Goal: Task Accomplishment & Management: Complete application form

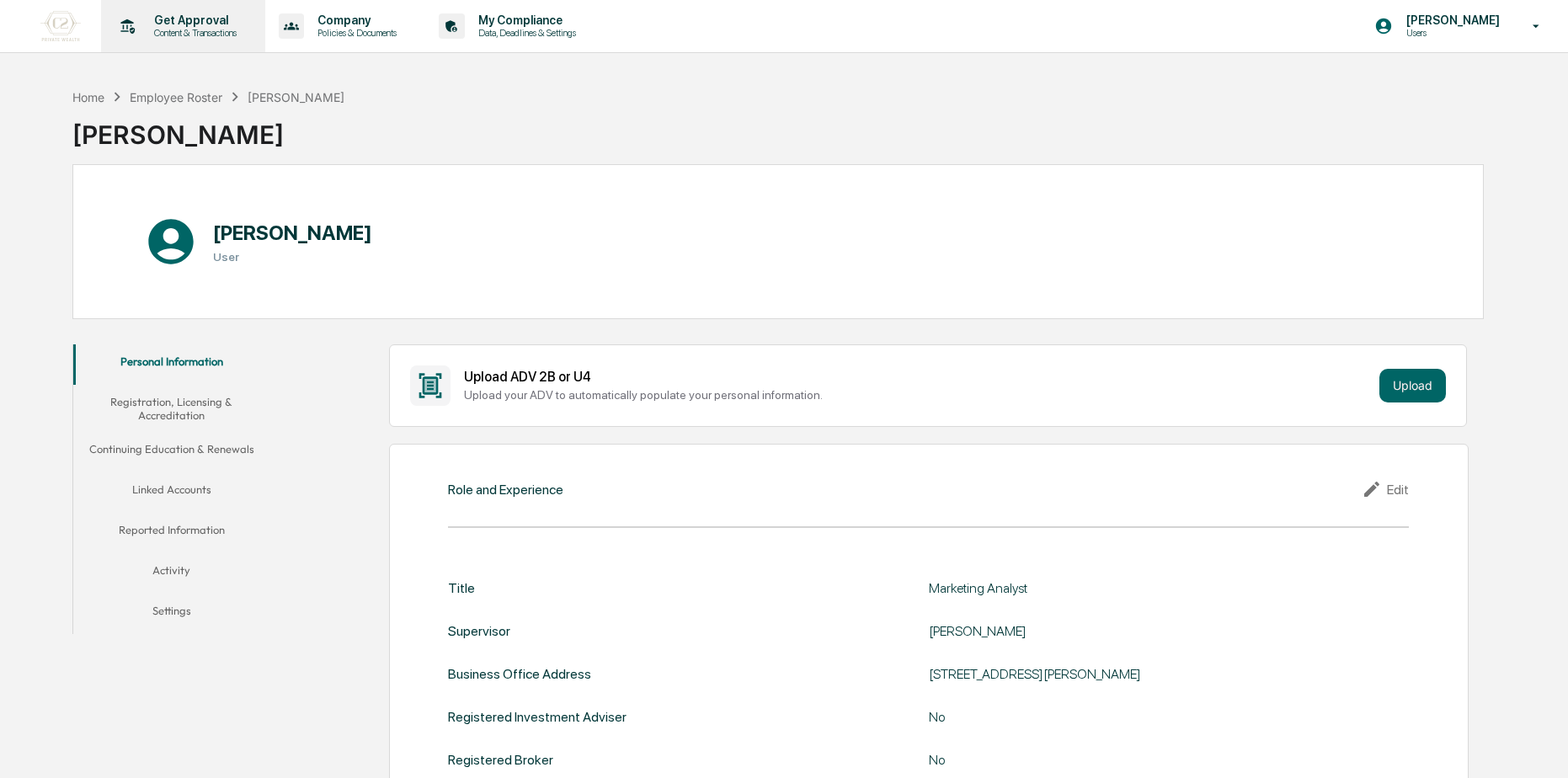
click at [171, 16] on p "Get Approval" at bounding box center [192, 20] width 104 height 14
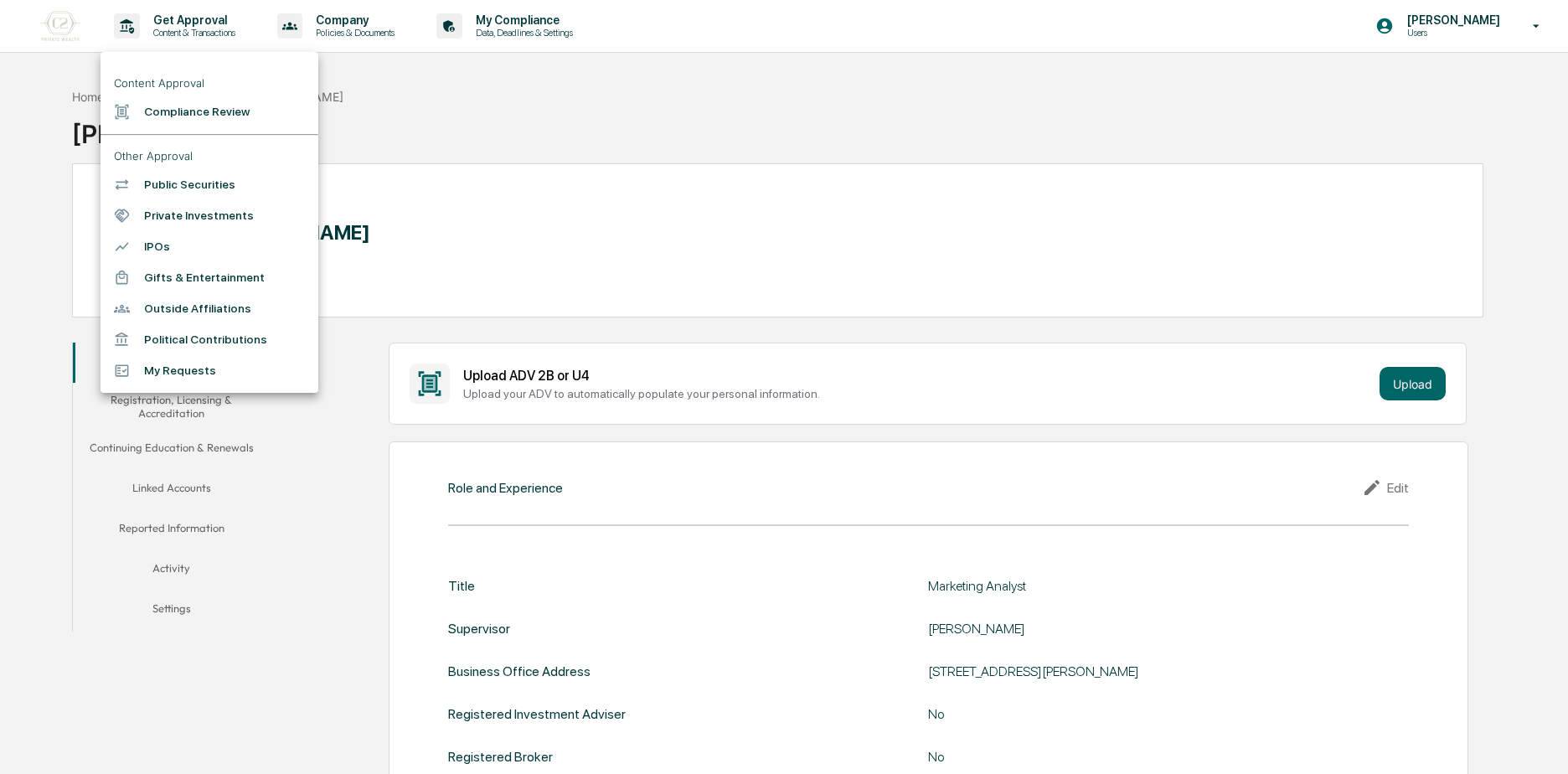
click at [170, 132] on ul "Content Approval Compliance Review Other Approval Public Securities Private Inv…" at bounding box center [209, 222] width 218 height 341
click at [168, 123] on li "Compliance Review" at bounding box center [209, 111] width 218 height 31
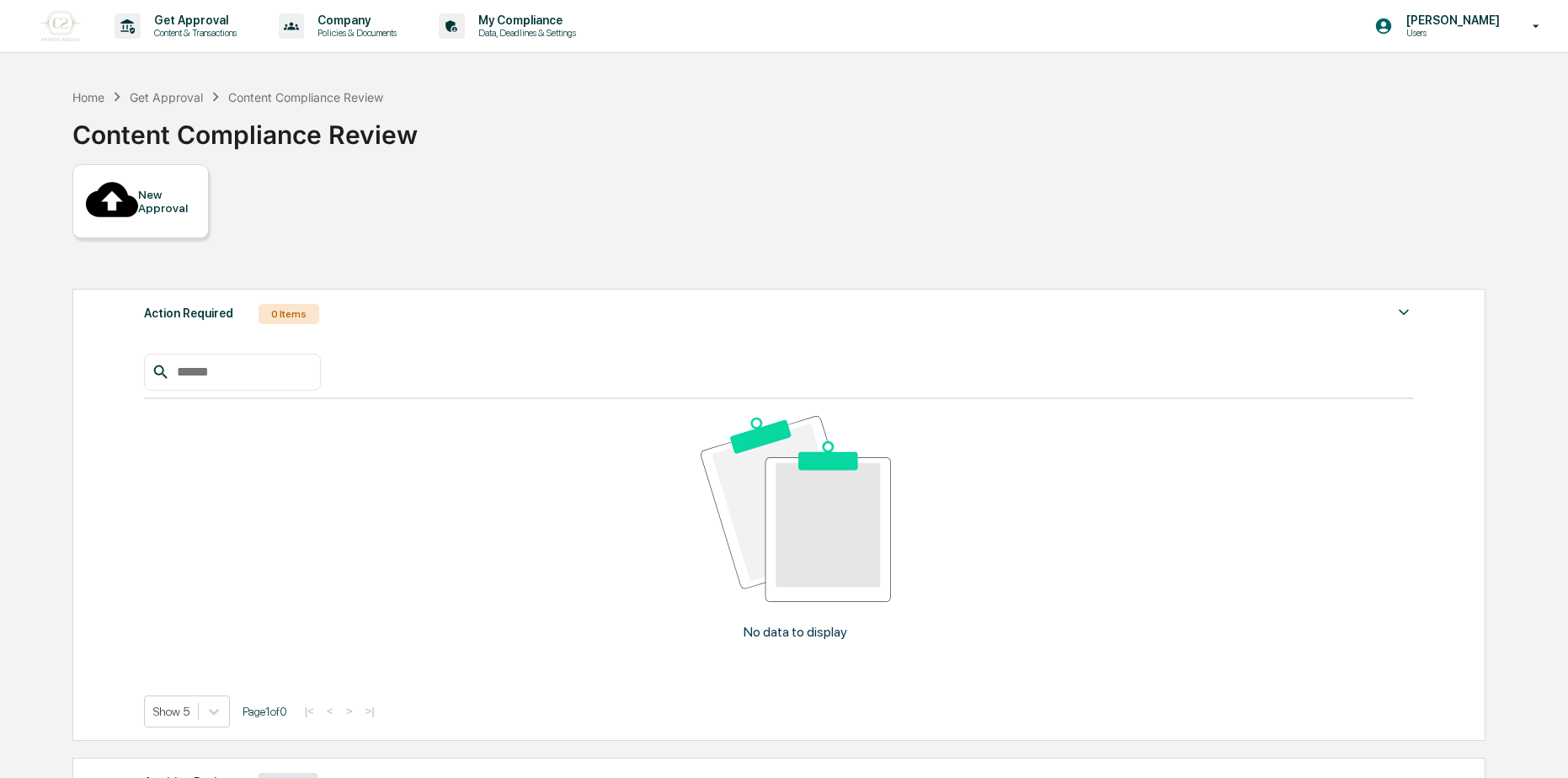
click at [97, 178] on icon at bounding box center [112, 200] width 53 height 53
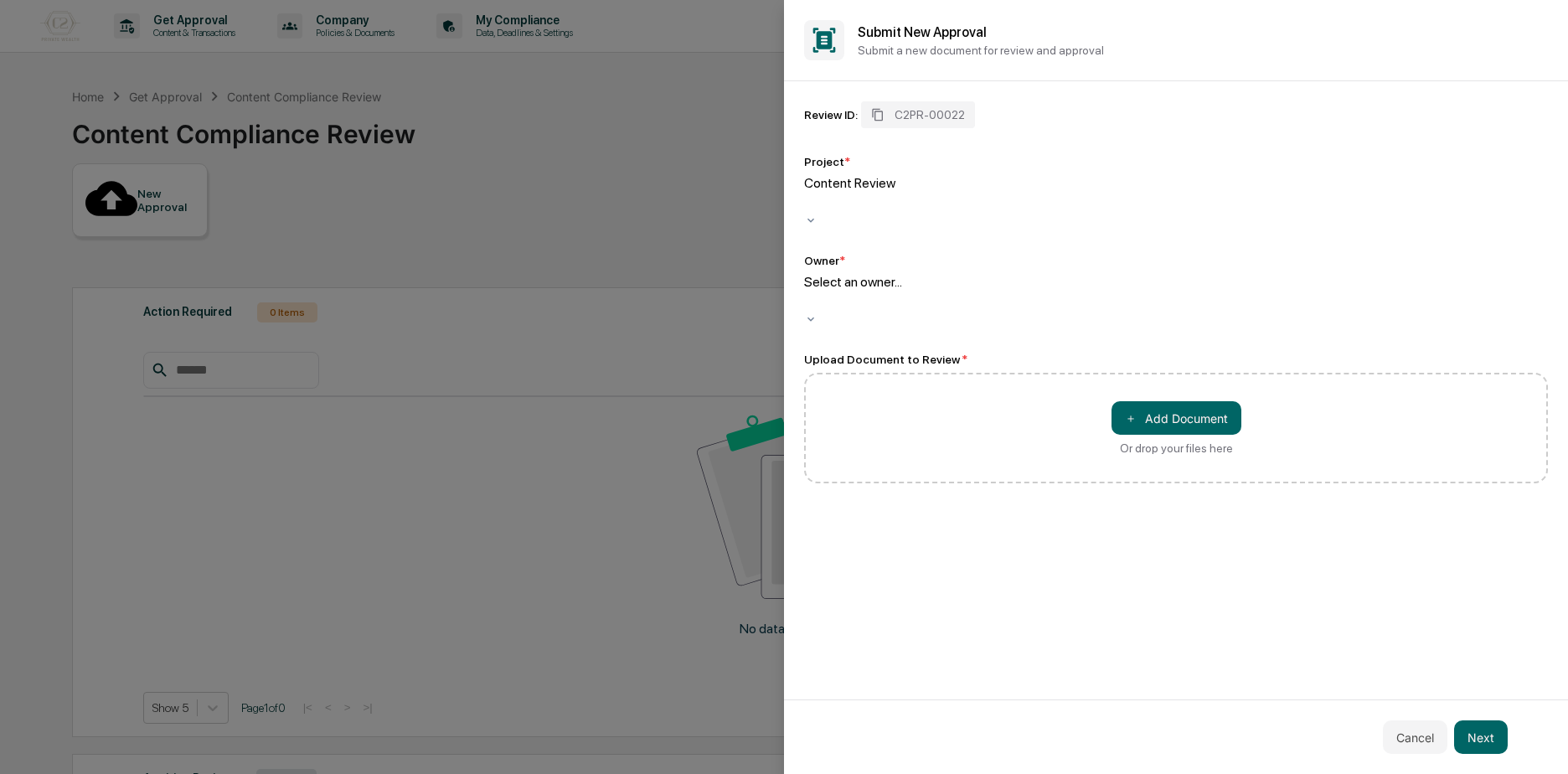
click at [808, 291] on div at bounding box center [807, 301] width 3 height 19
click at [910, 179] on div "Content Review" at bounding box center [1176, 201] width 744 height 52
click at [808, 291] on div at bounding box center [807, 301] width 3 height 19
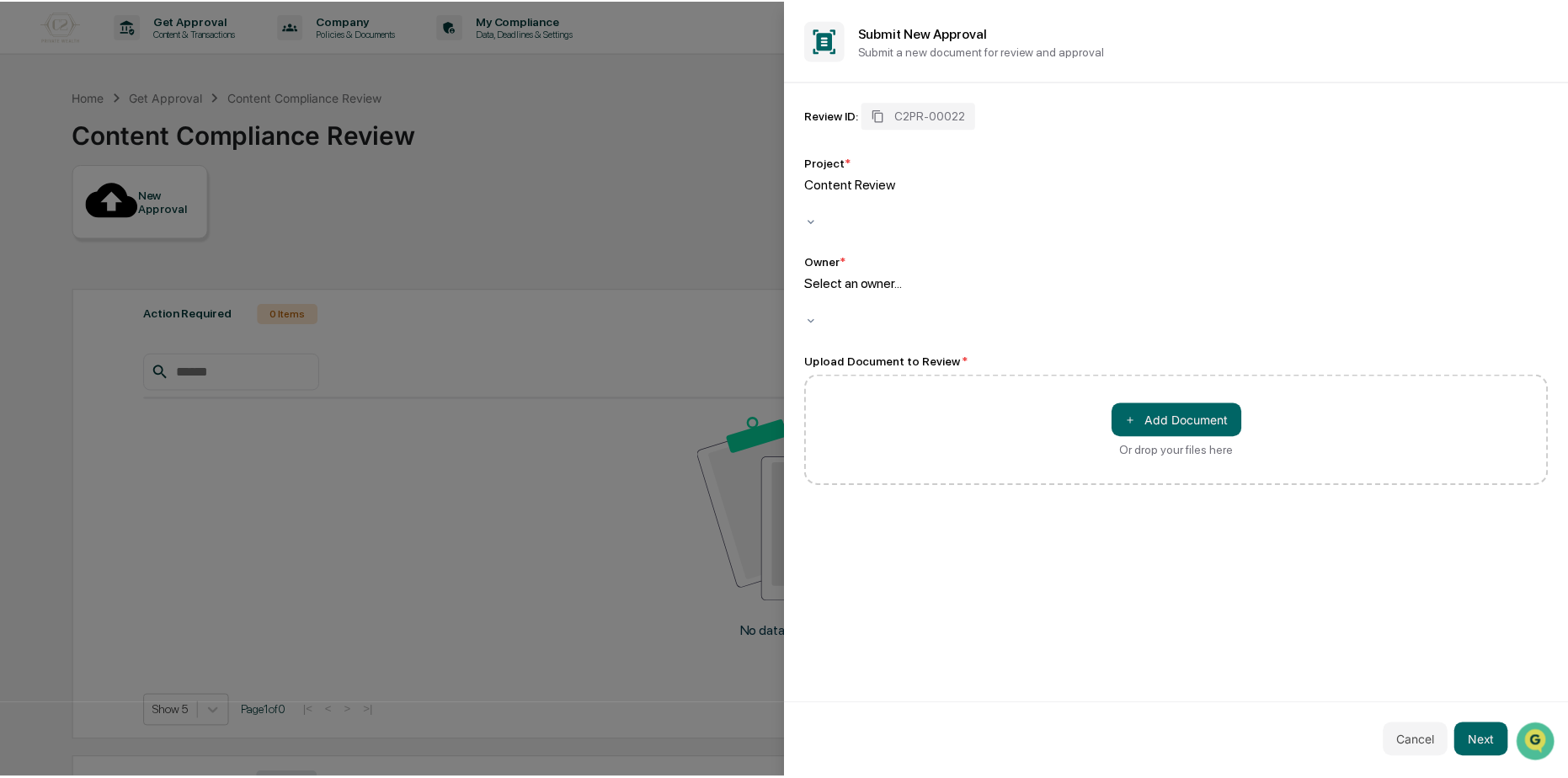
scroll to position [192, 0]
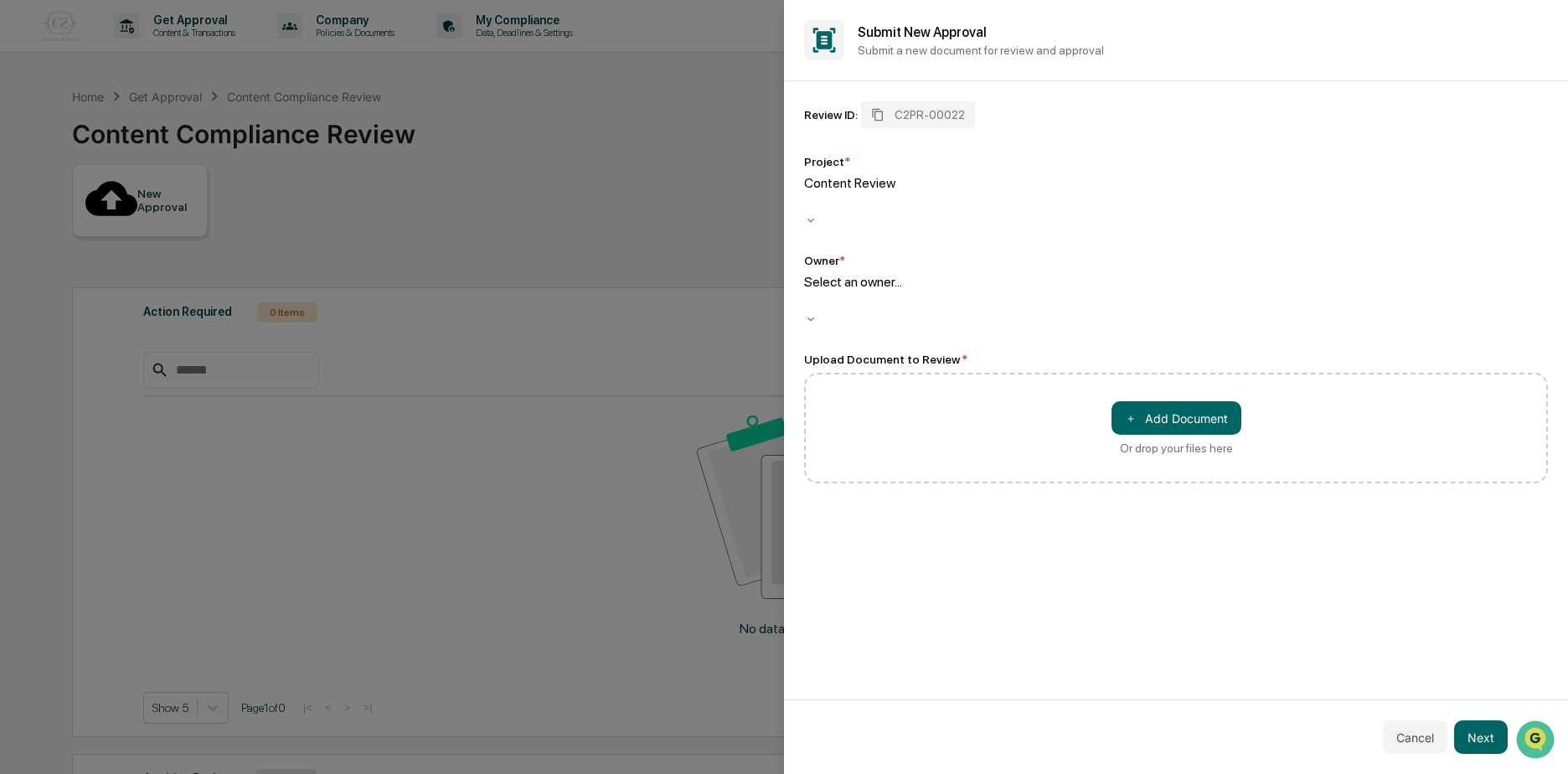
click at [1507, 739] on button "Next" at bounding box center [1480, 737] width 54 height 34
click at [1176, 401] on button "＋ Add Document" at bounding box center [1176, 418] width 130 height 34
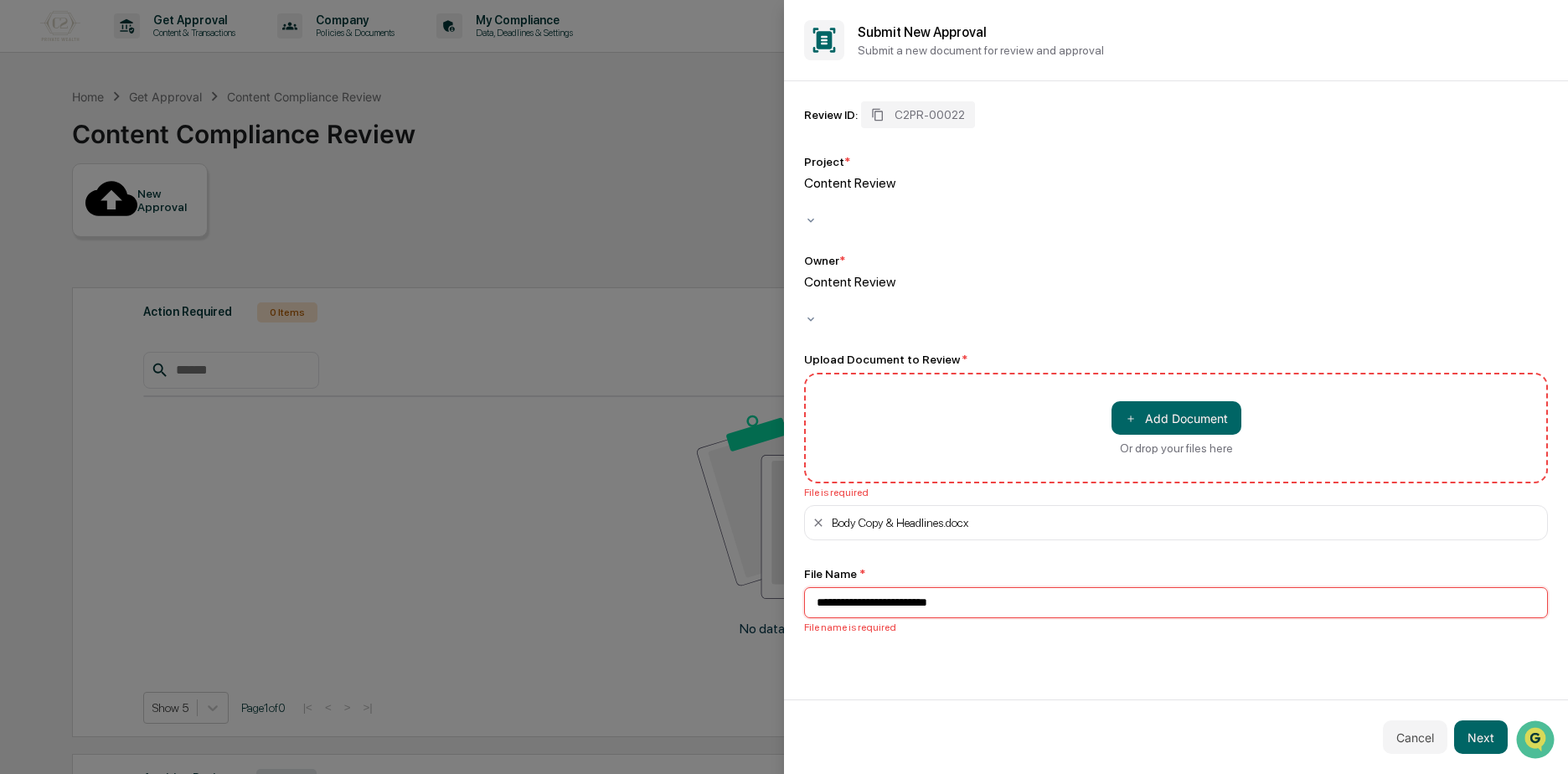
click at [816, 587] on input "**********" at bounding box center [1176, 602] width 744 height 31
type input "**********"
click at [1480, 739] on button "Next" at bounding box center [1480, 737] width 54 height 34
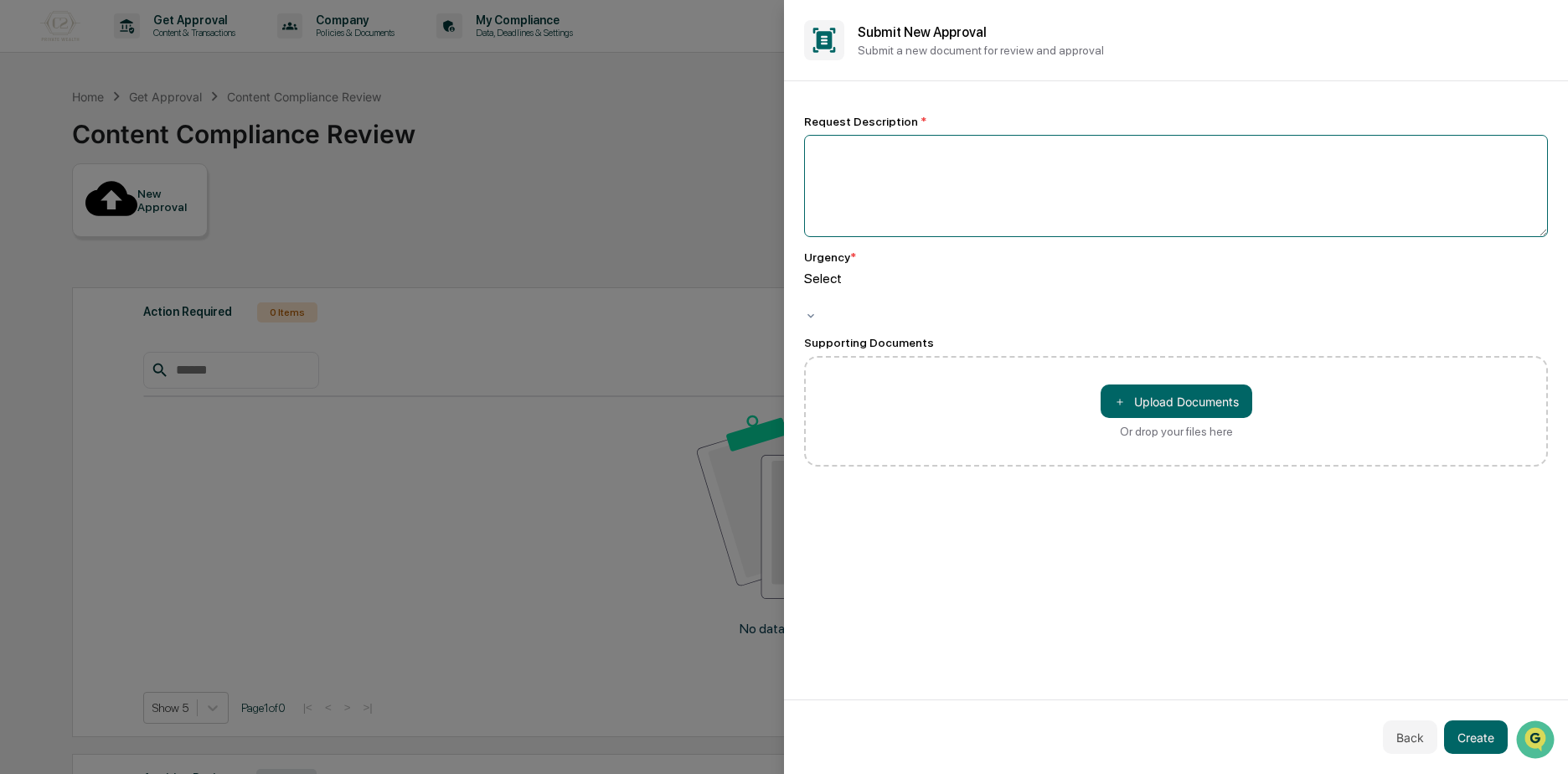
click at [860, 200] on textarea at bounding box center [1176, 185] width 744 height 102
type textarea "**********"
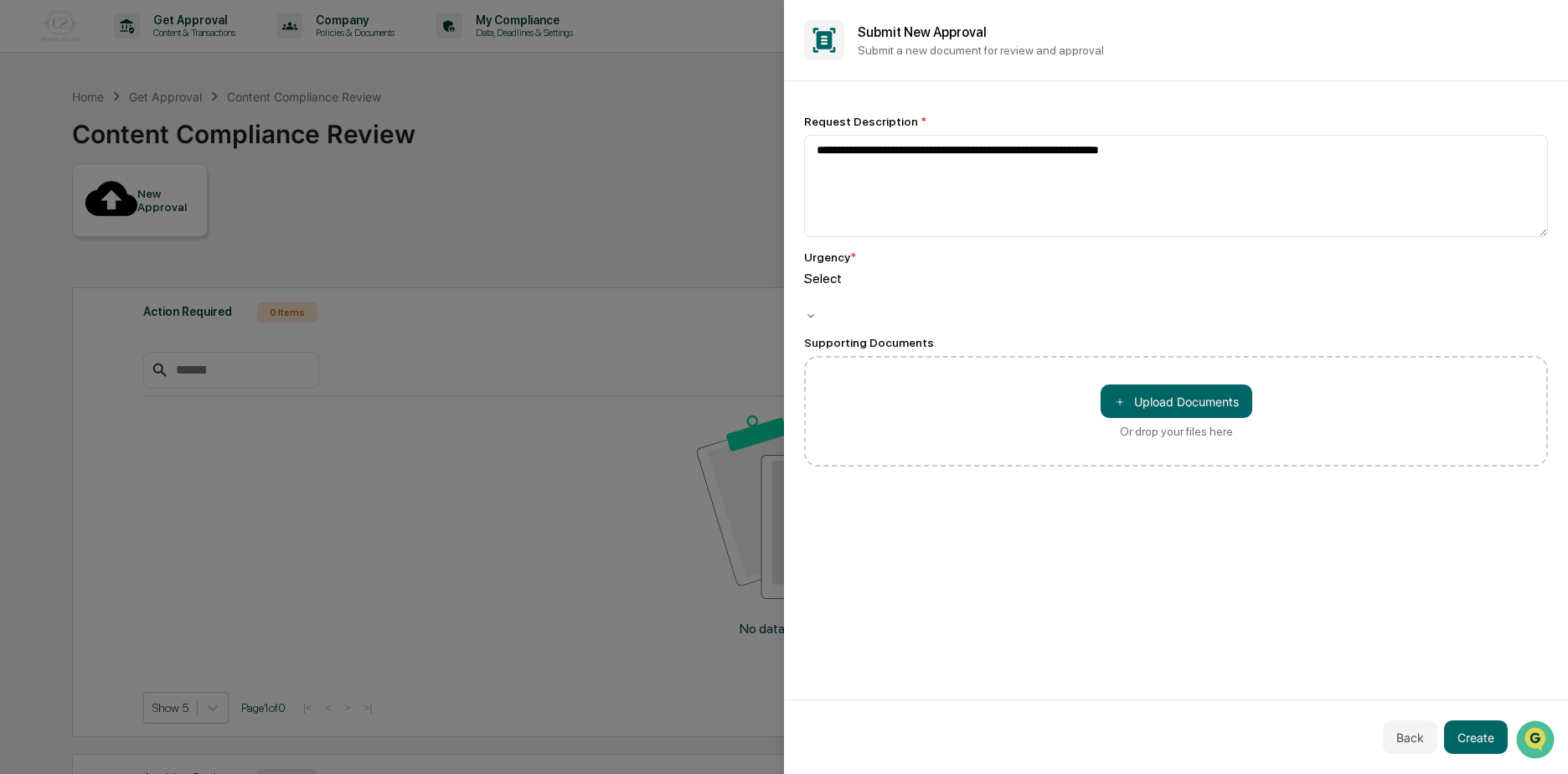
click at [864, 302] on div "Select" at bounding box center [1176, 296] width 744 height 52
click at [1459, 730] on button "Create" at bounding box center [1475, 737] width 64 height 34
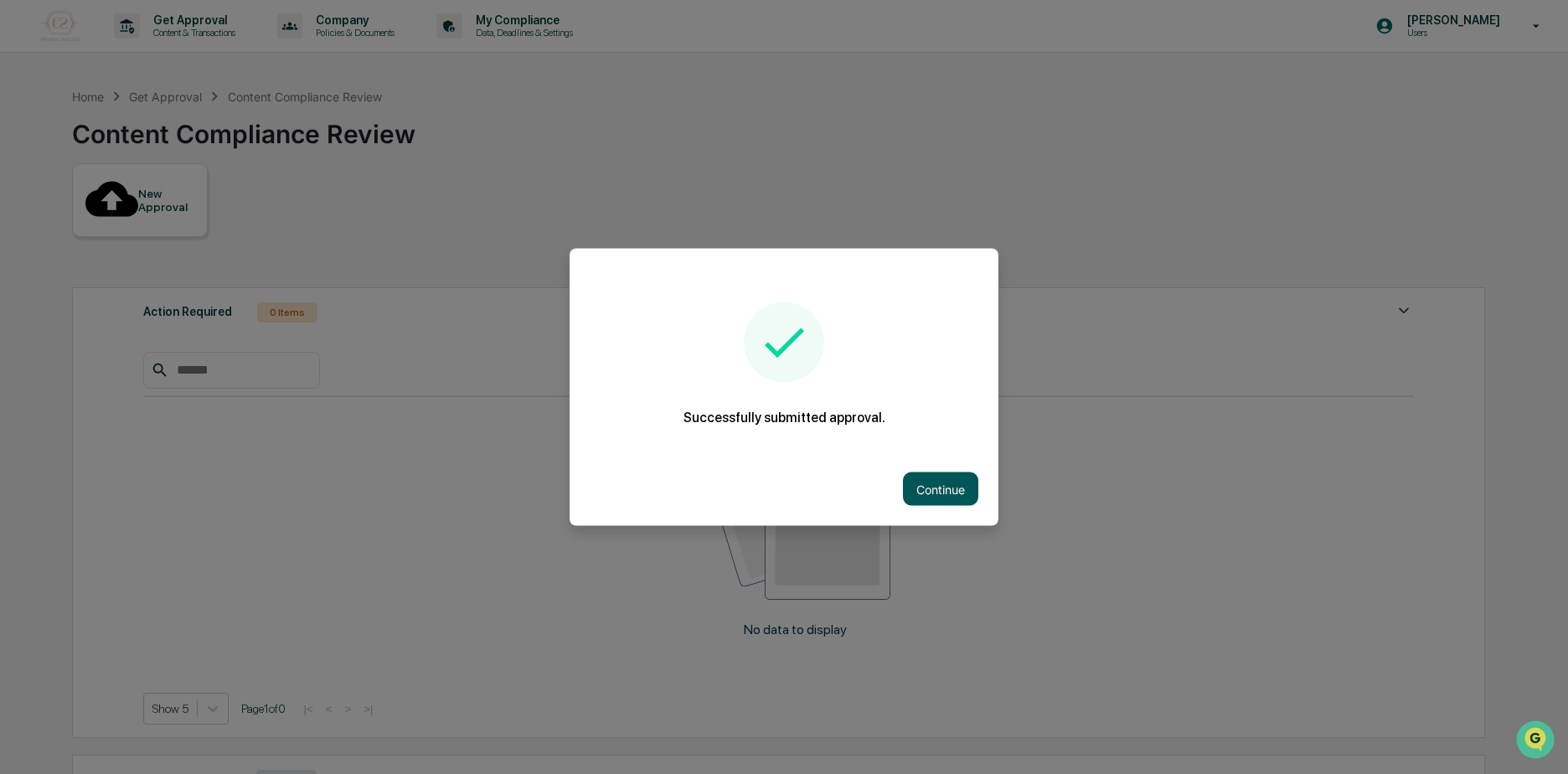
click at [918, 482] on button "Continue" at bounding box center [940, 489] width 75 height 34
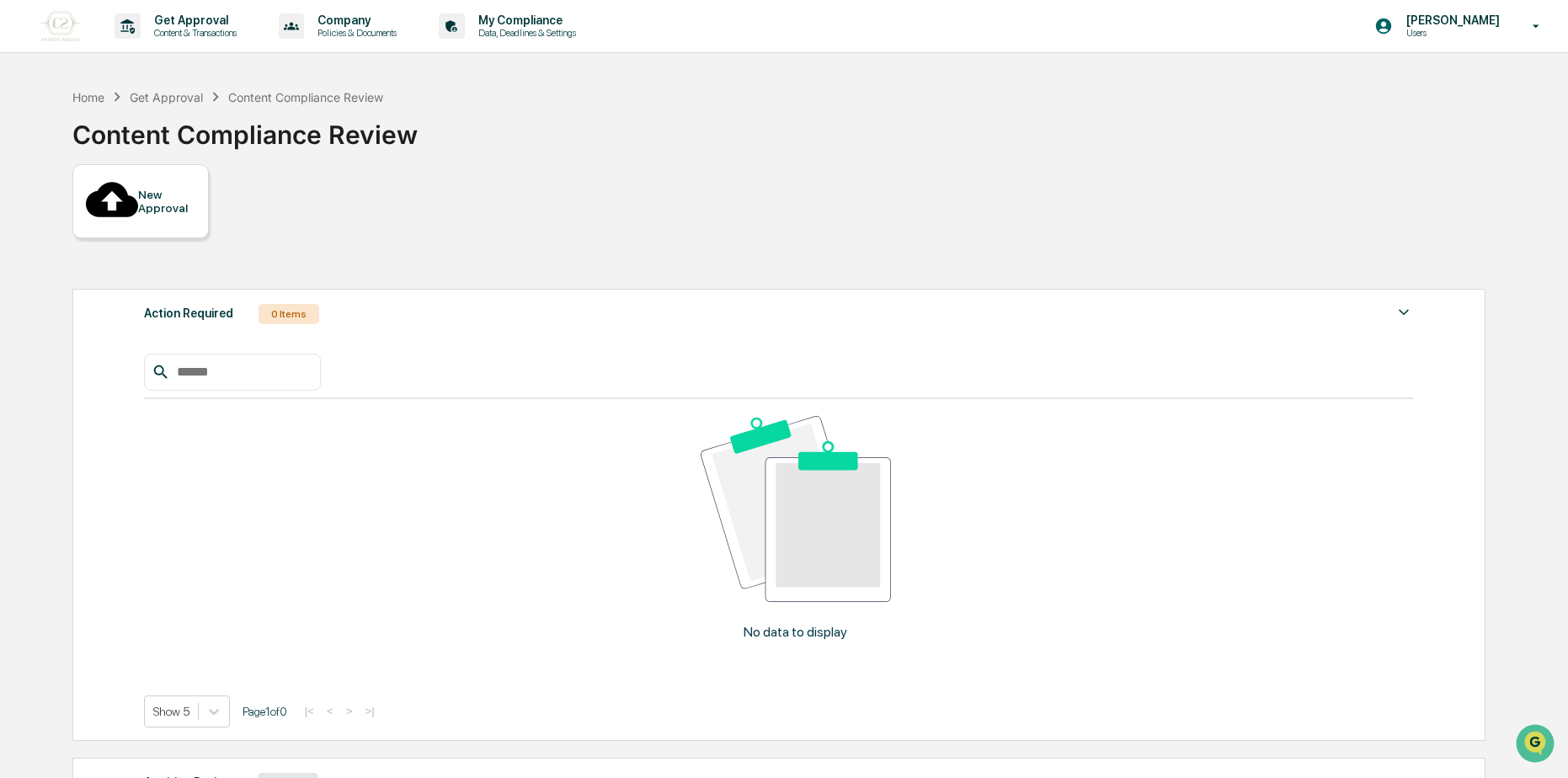
click at [317, 771] on div "Awaiting Review 8 Items" at bounding box center [779, 783] width 1270 height 24
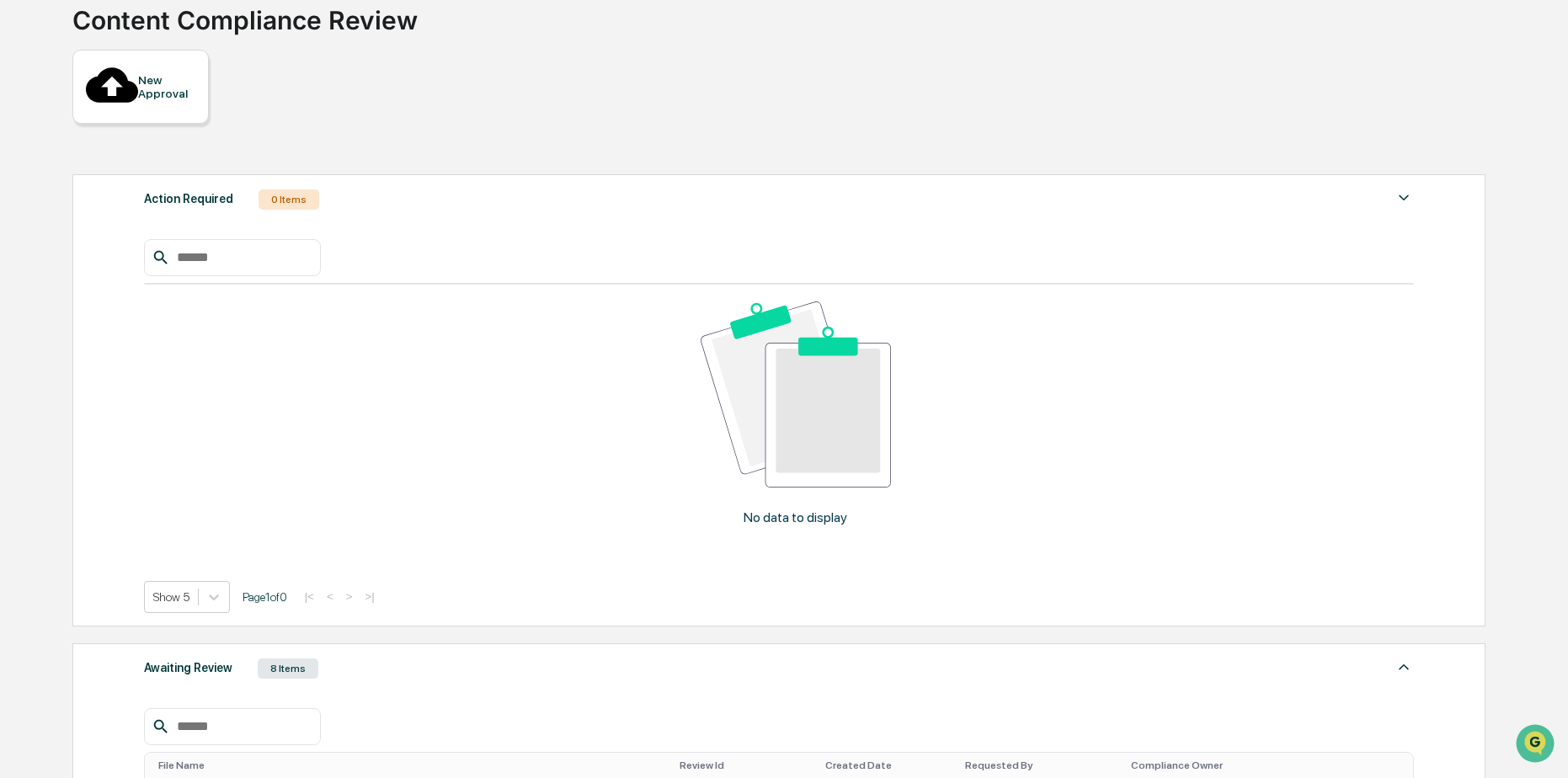
scroll to position [168, 0]
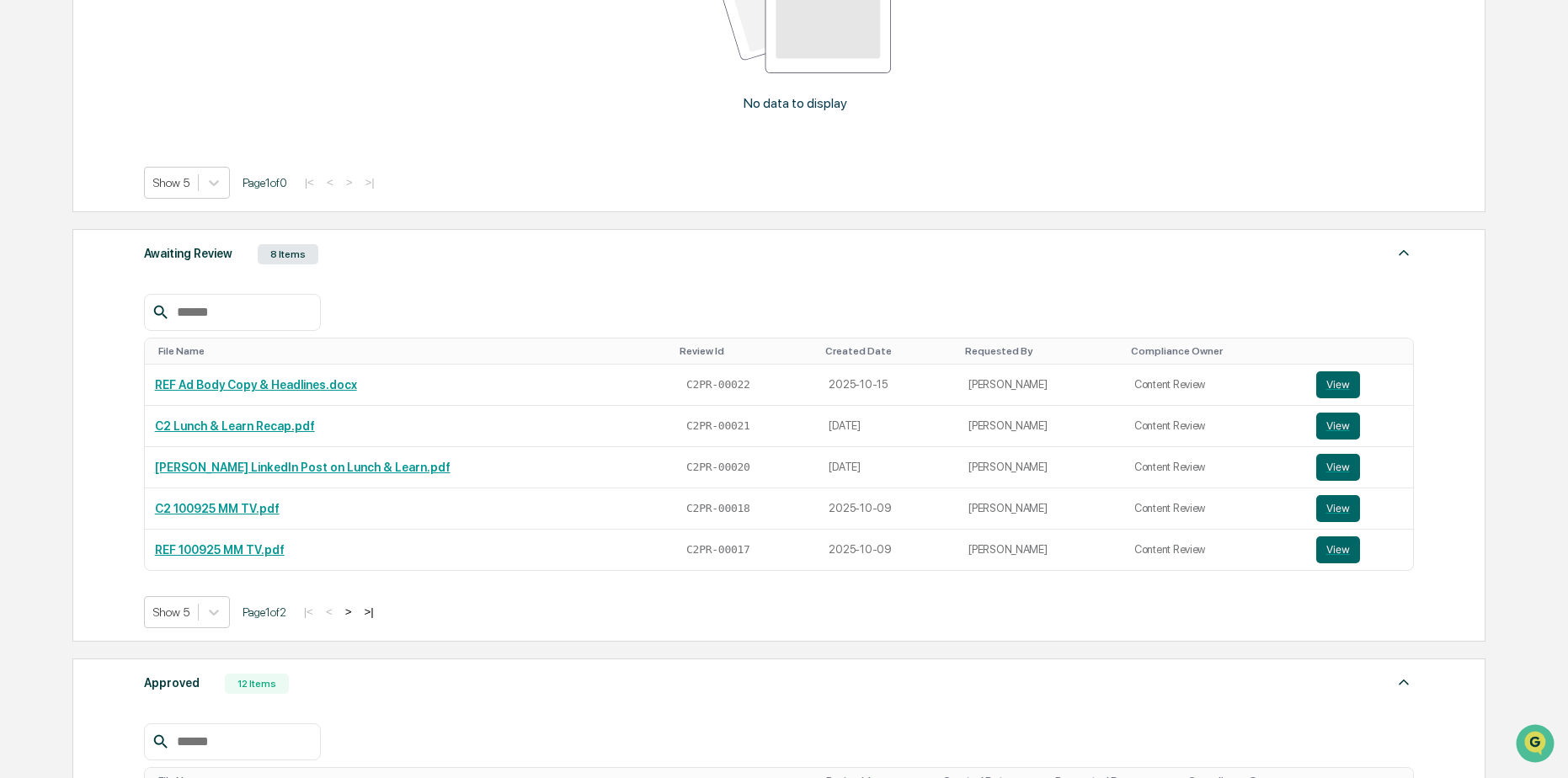
scroll to position [505, 0]
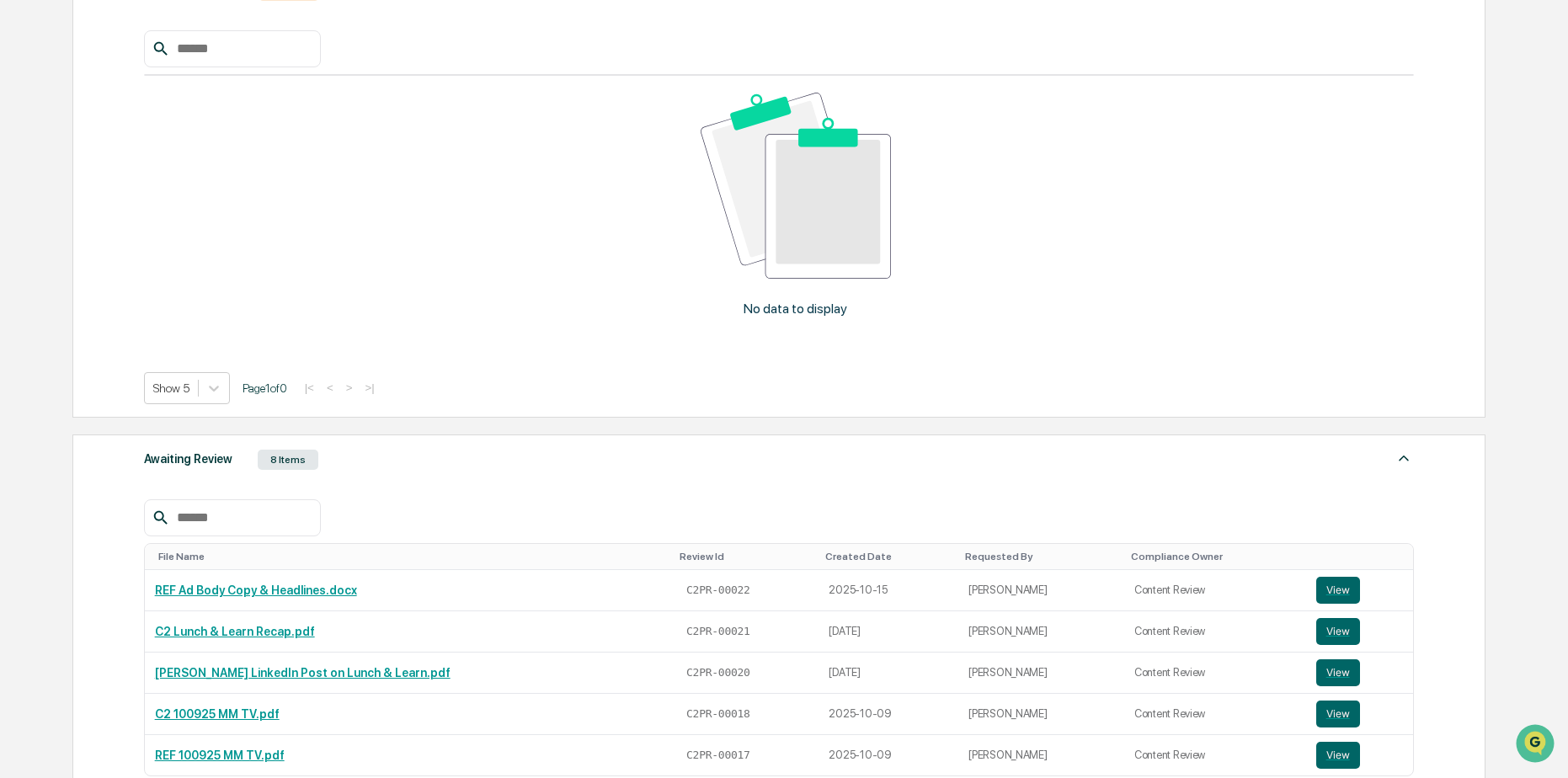
scroll to position [237, 0]
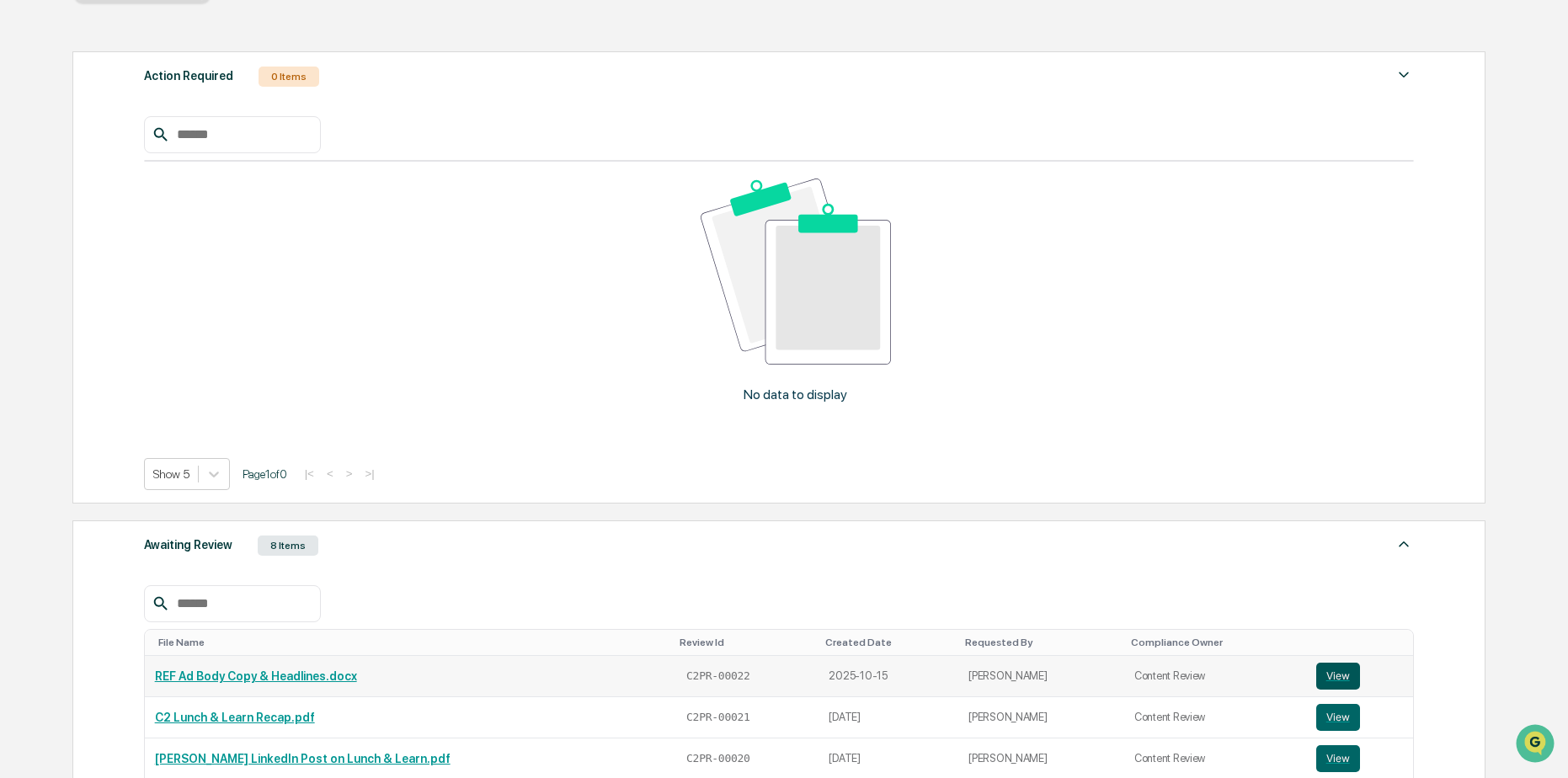
click at [1336, 663] on button "View" at bounding box center [1338, 676] width 44 height 27
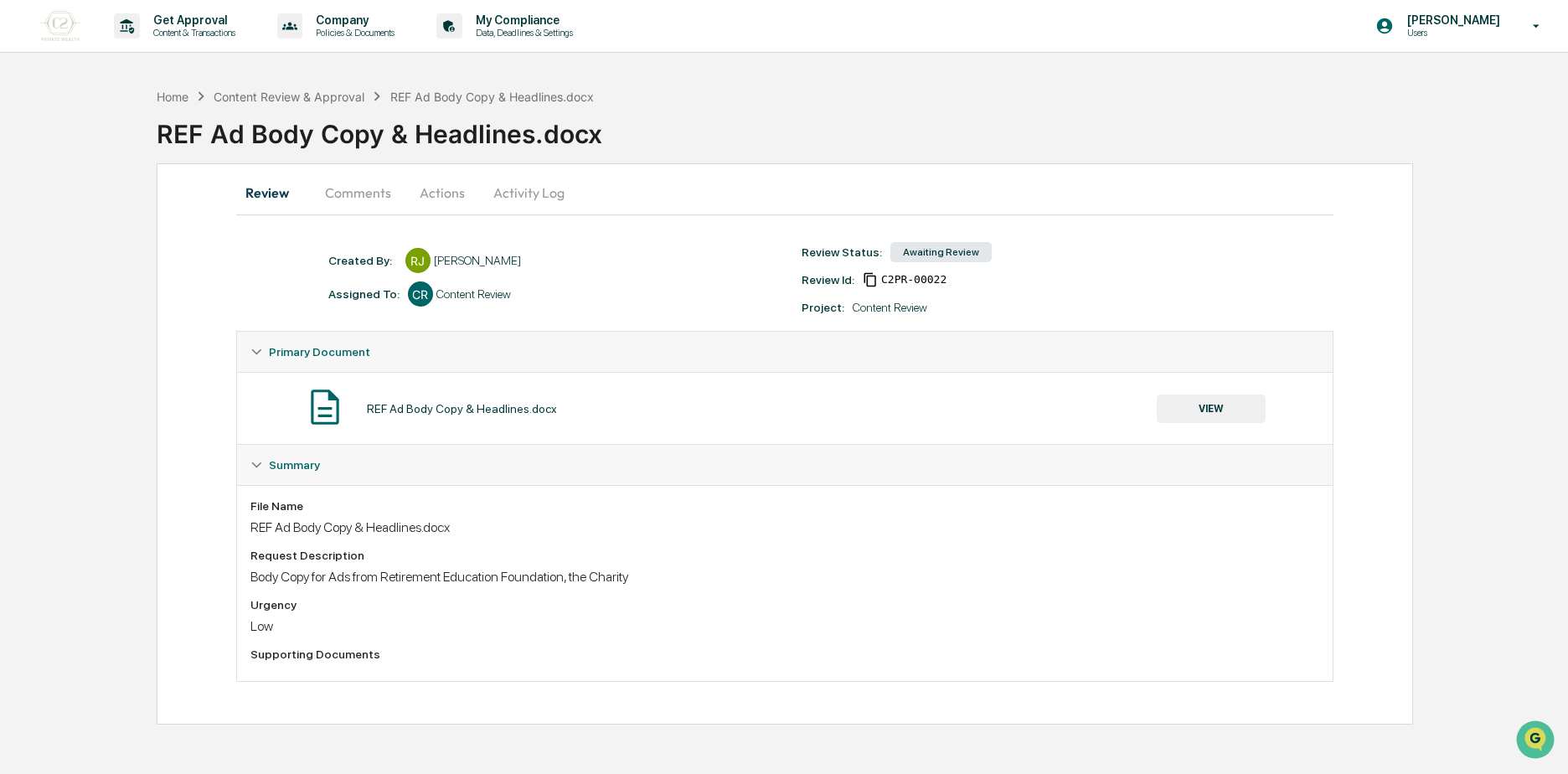
click at [349, 200] on button "Comments" at bounding box center [358, 193] width 93 height 40
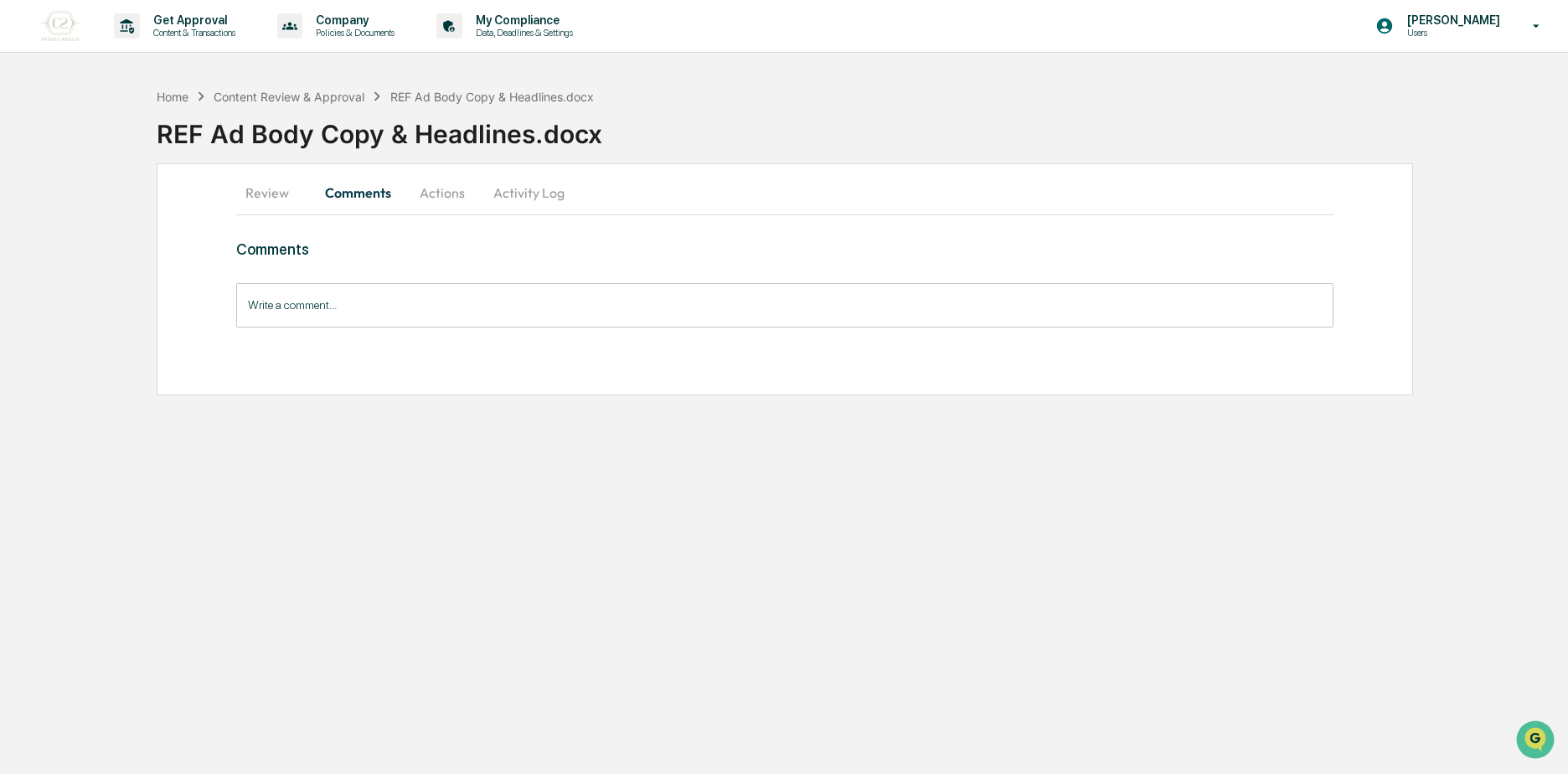
click at [301, 195] on button "Review" at bounding box center [273, 193] width 75 height 40
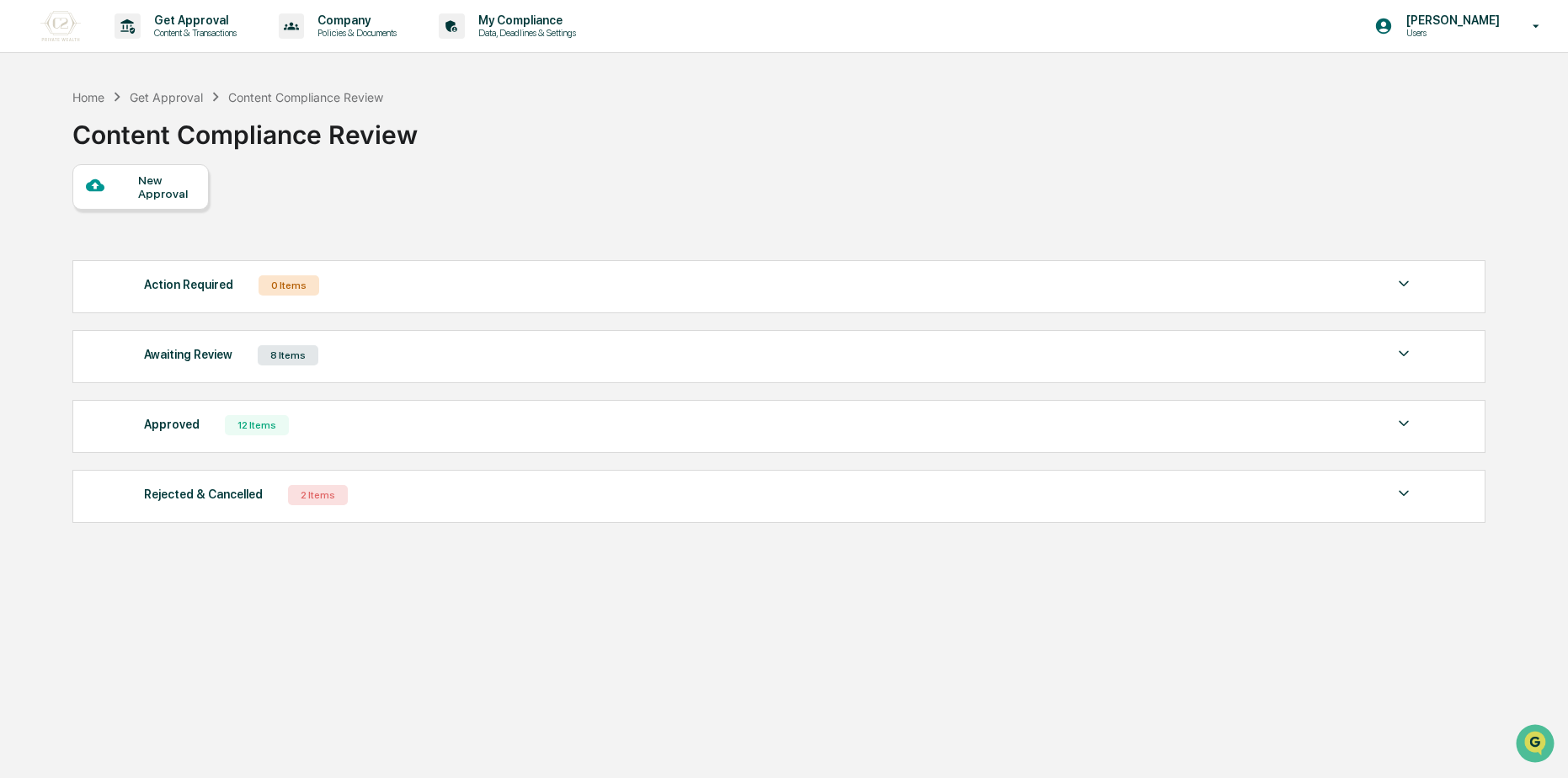
click at [406, 350] on div "Awaiting Review 8 Items" at bounding box center [779, 356] width 1270 height 24
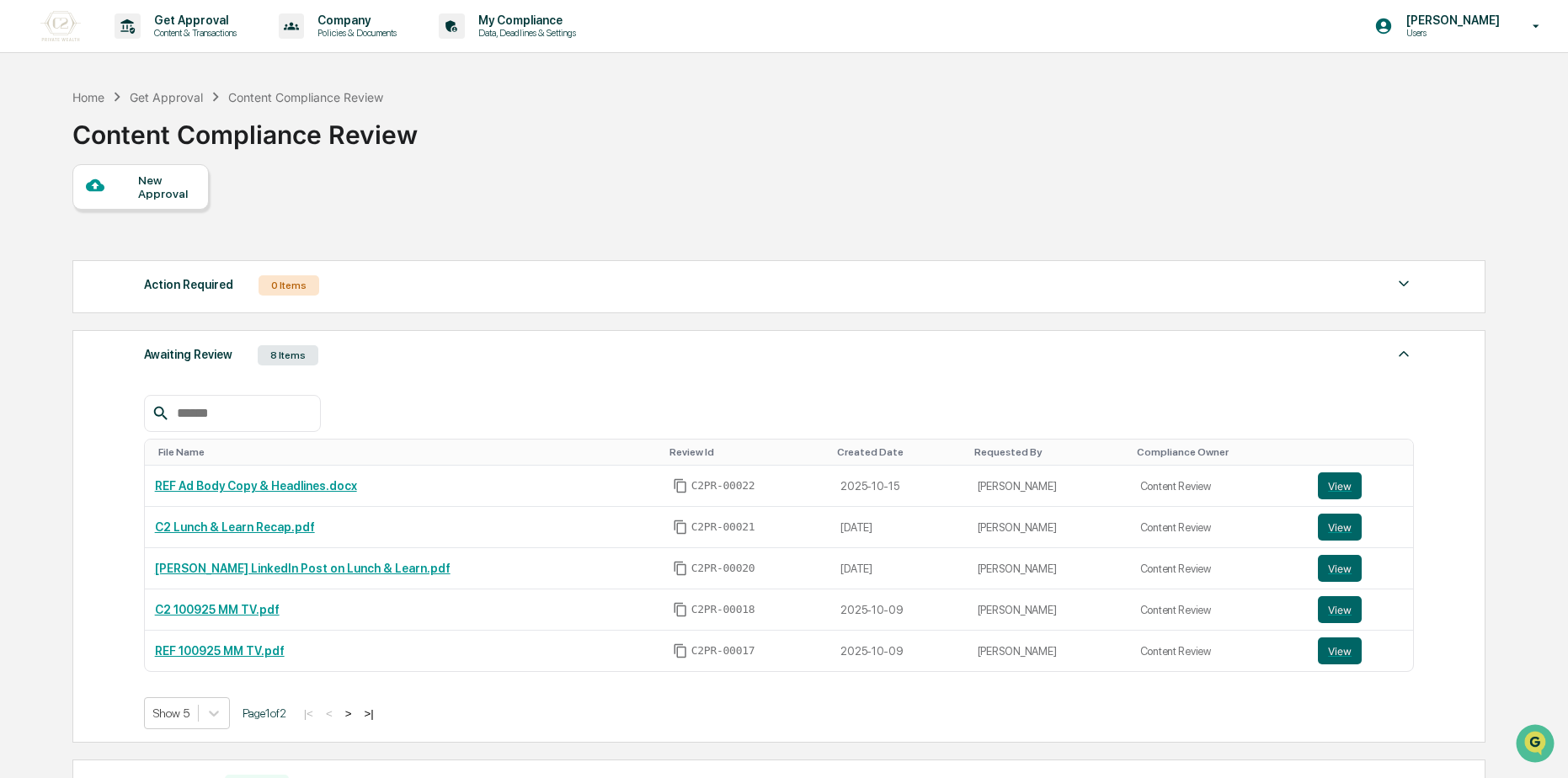
click at [377, 718] on button ">|" at bounding box center [368, 713] width 19 height 14
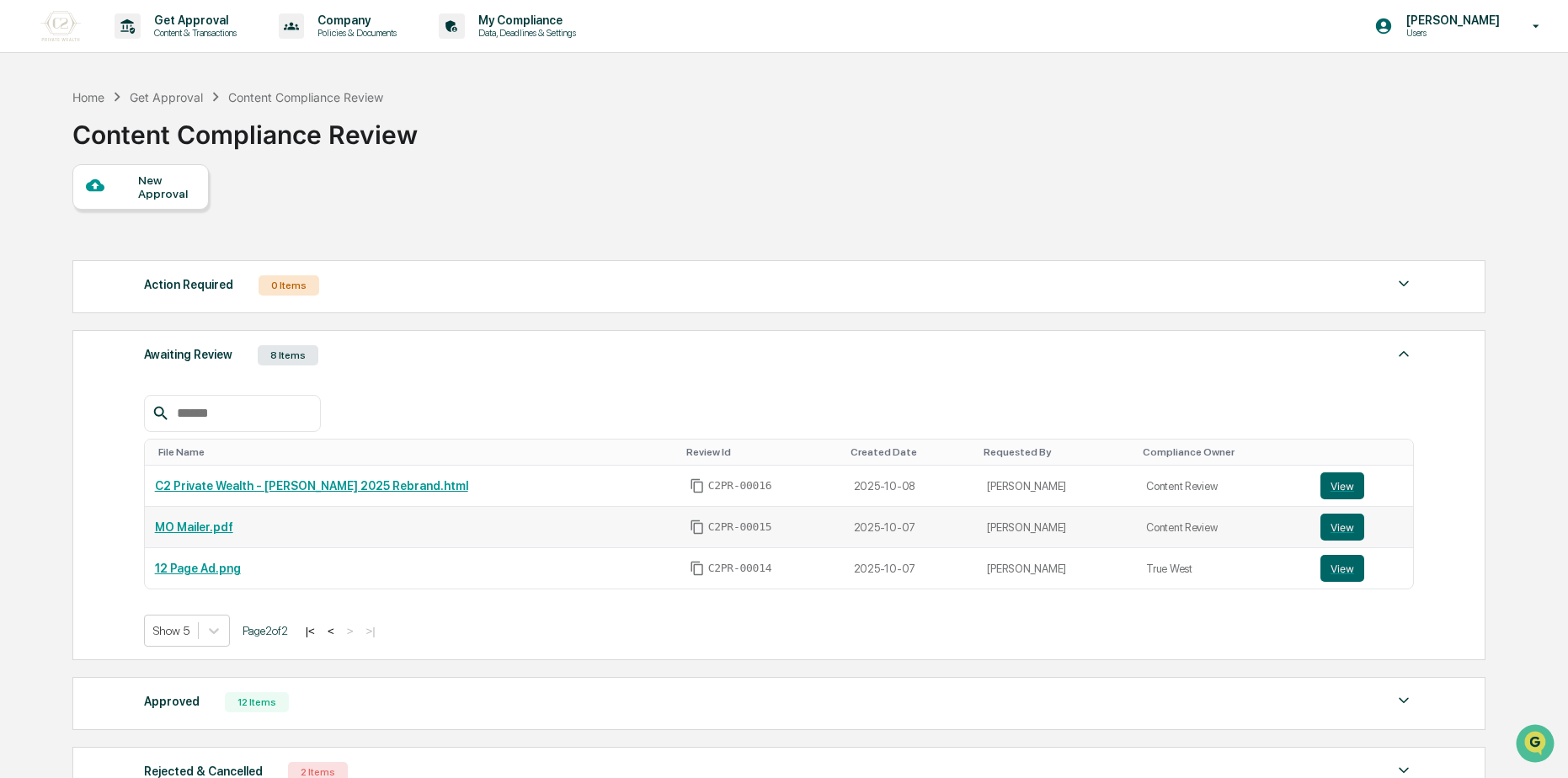
click at [202, 526] on link "MO Mailer.pdf" at bounding box center [194, 527] width 78 height 14
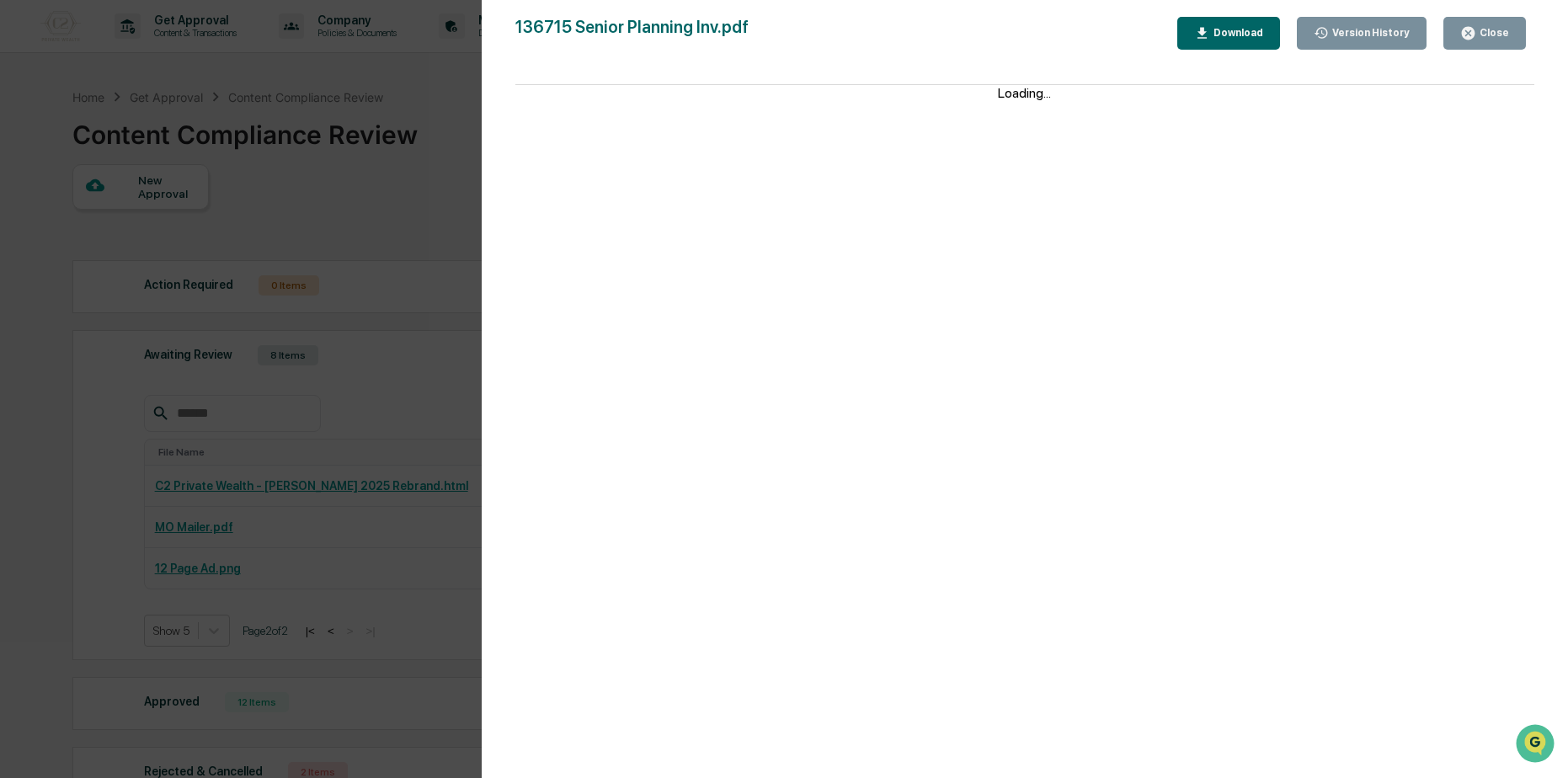
click at [1472, 36] on icon "button" at bounding box center [1467, 33] width 13 height 13
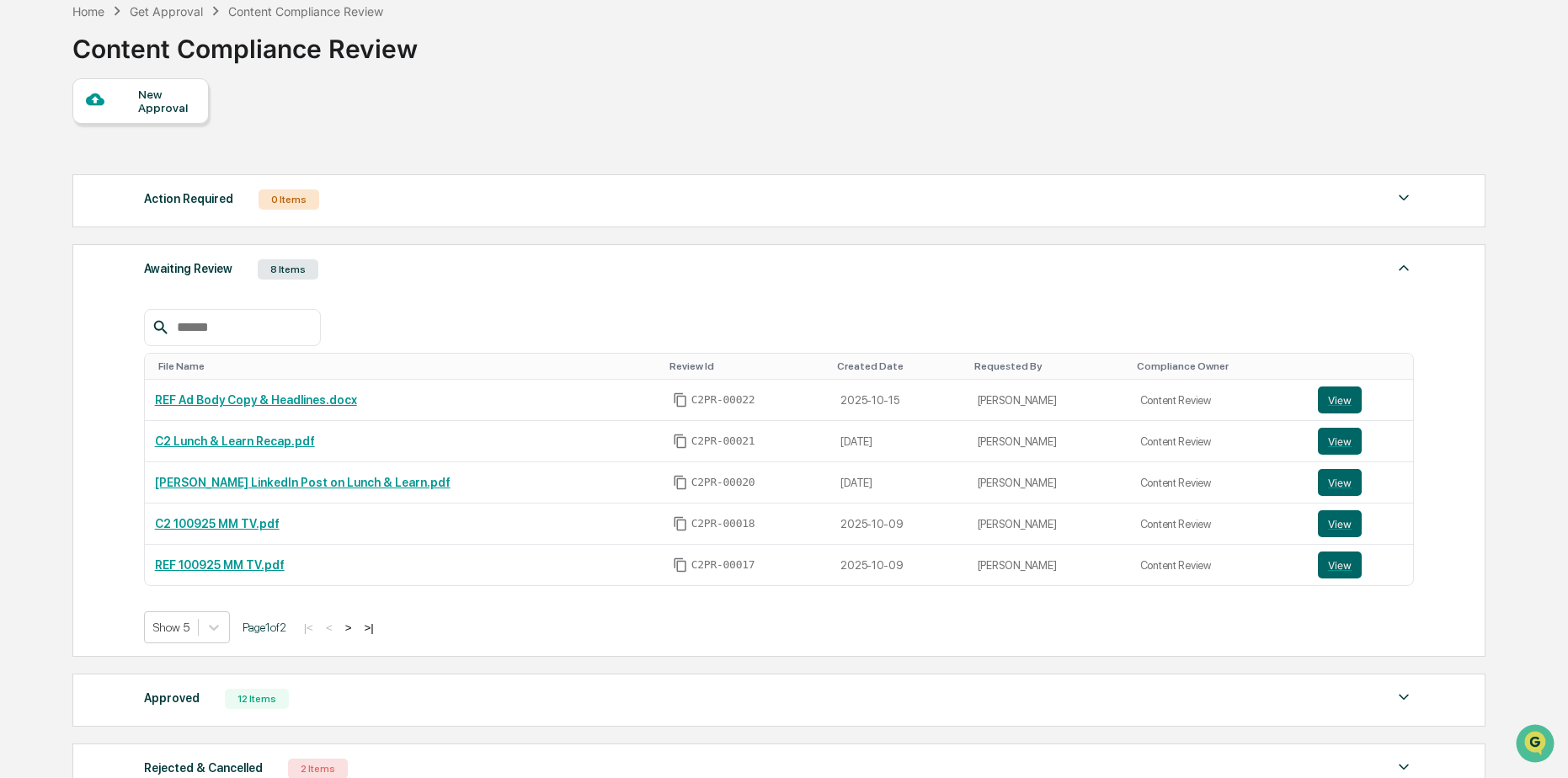
scroll to position [84, 0]
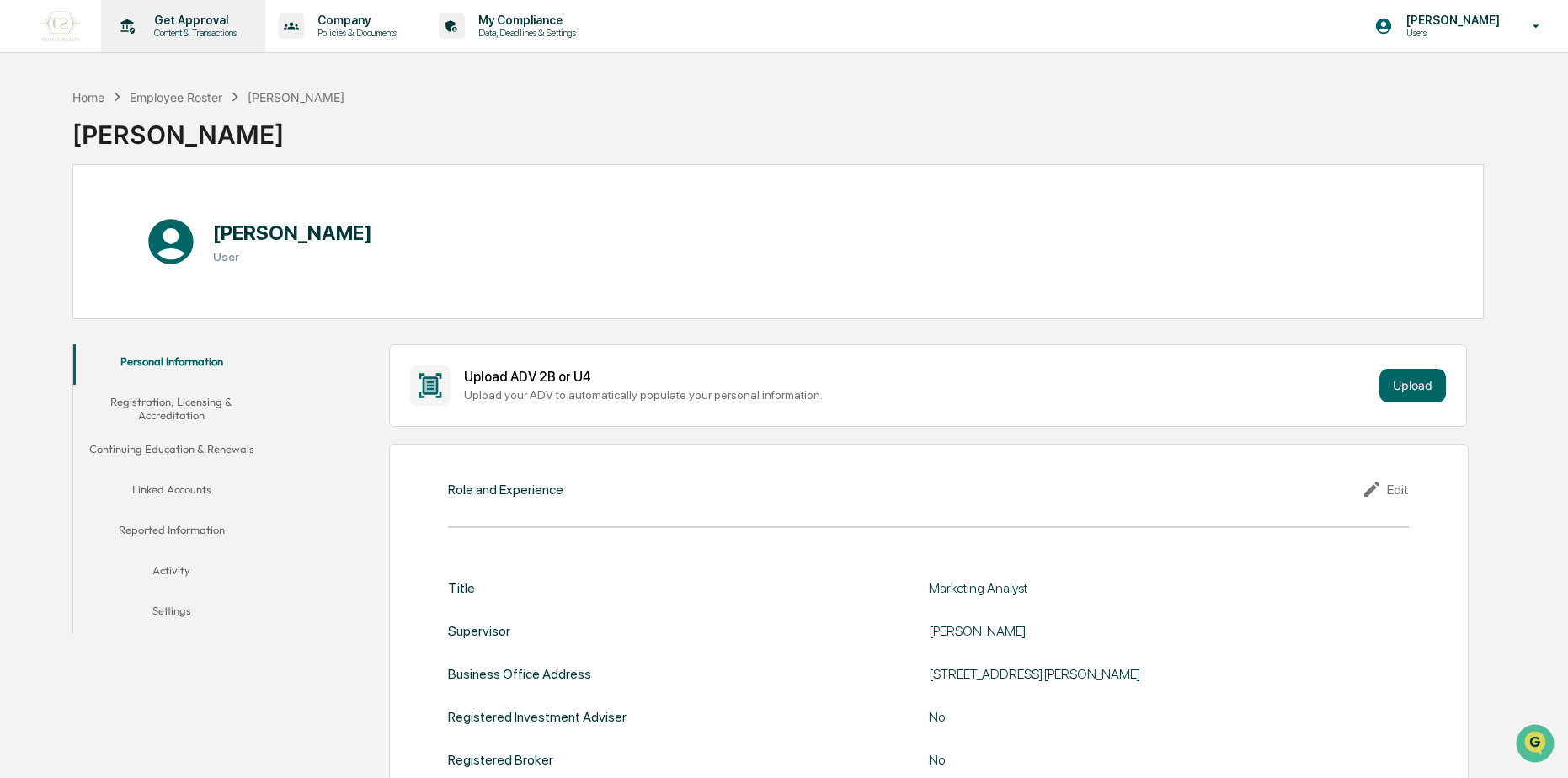
click at [196, 27] on p "Content & Transactions" at bounding box center [192, 33] width 104 height 12
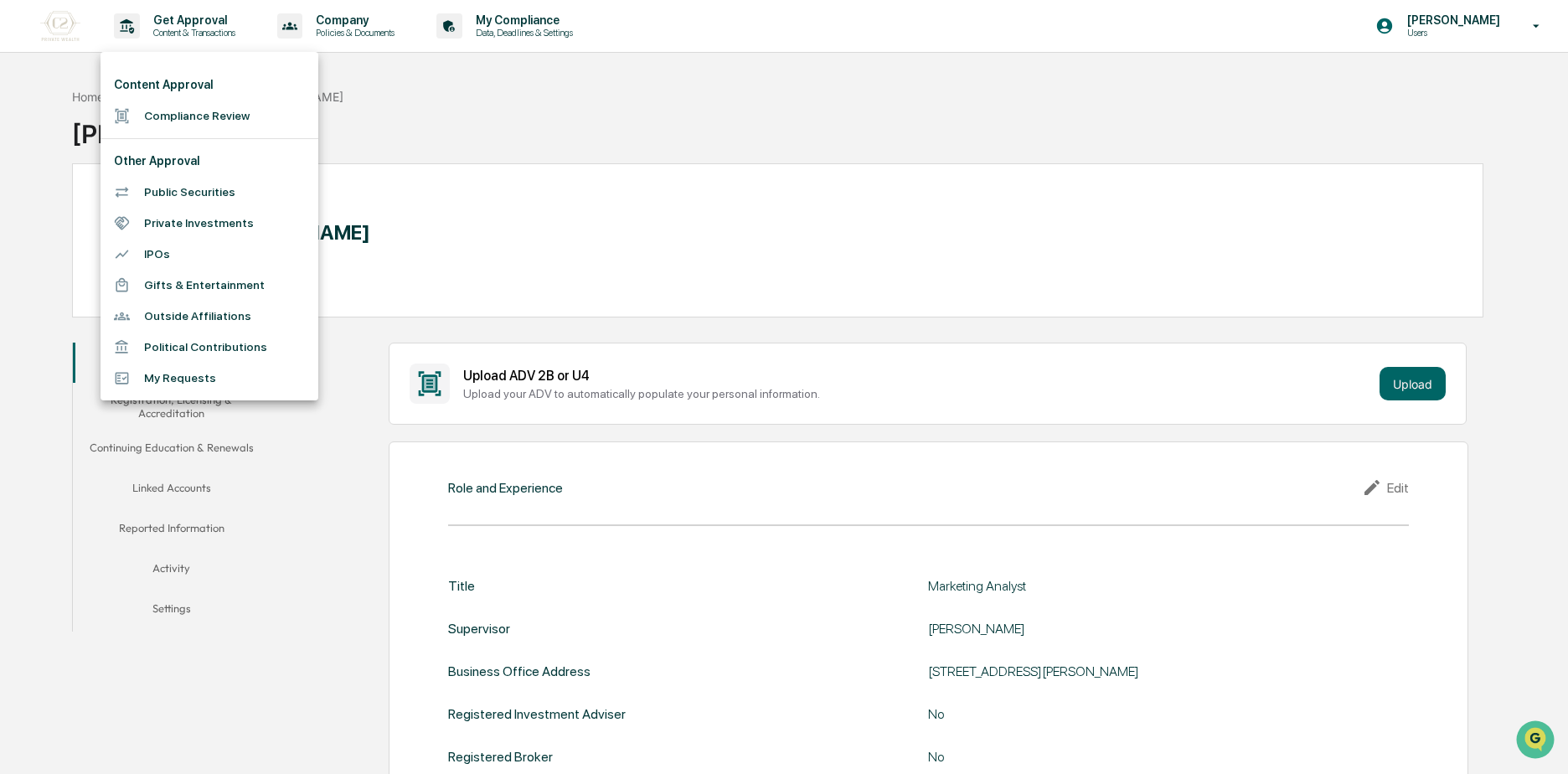
click at [163, 119] on li "Compliance Review" at bounding box center [209, 115] width 218 height 31
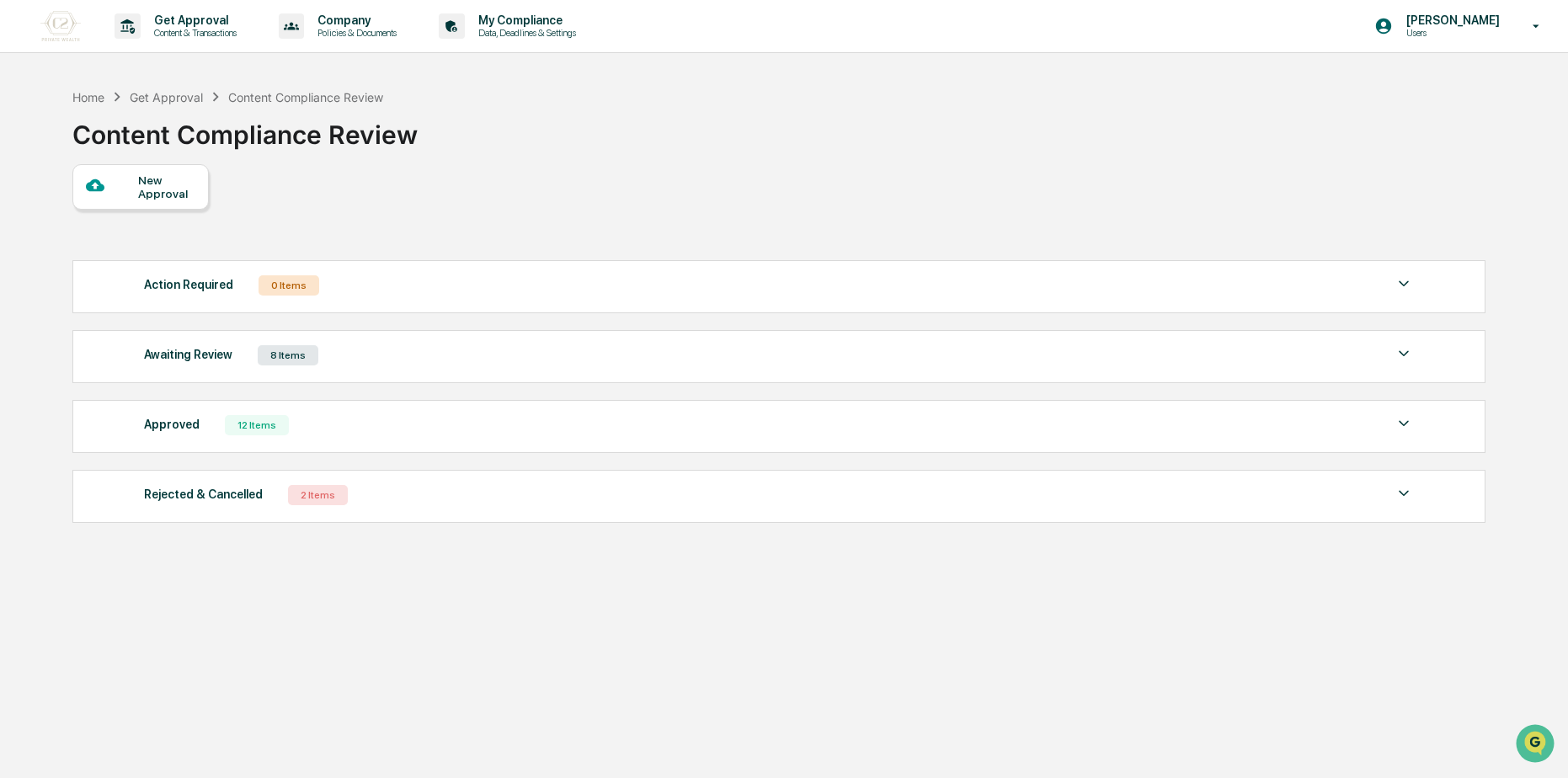
click at [152, 190] on div "New Approval" at bounding box center [166, 187] width 57 height 27
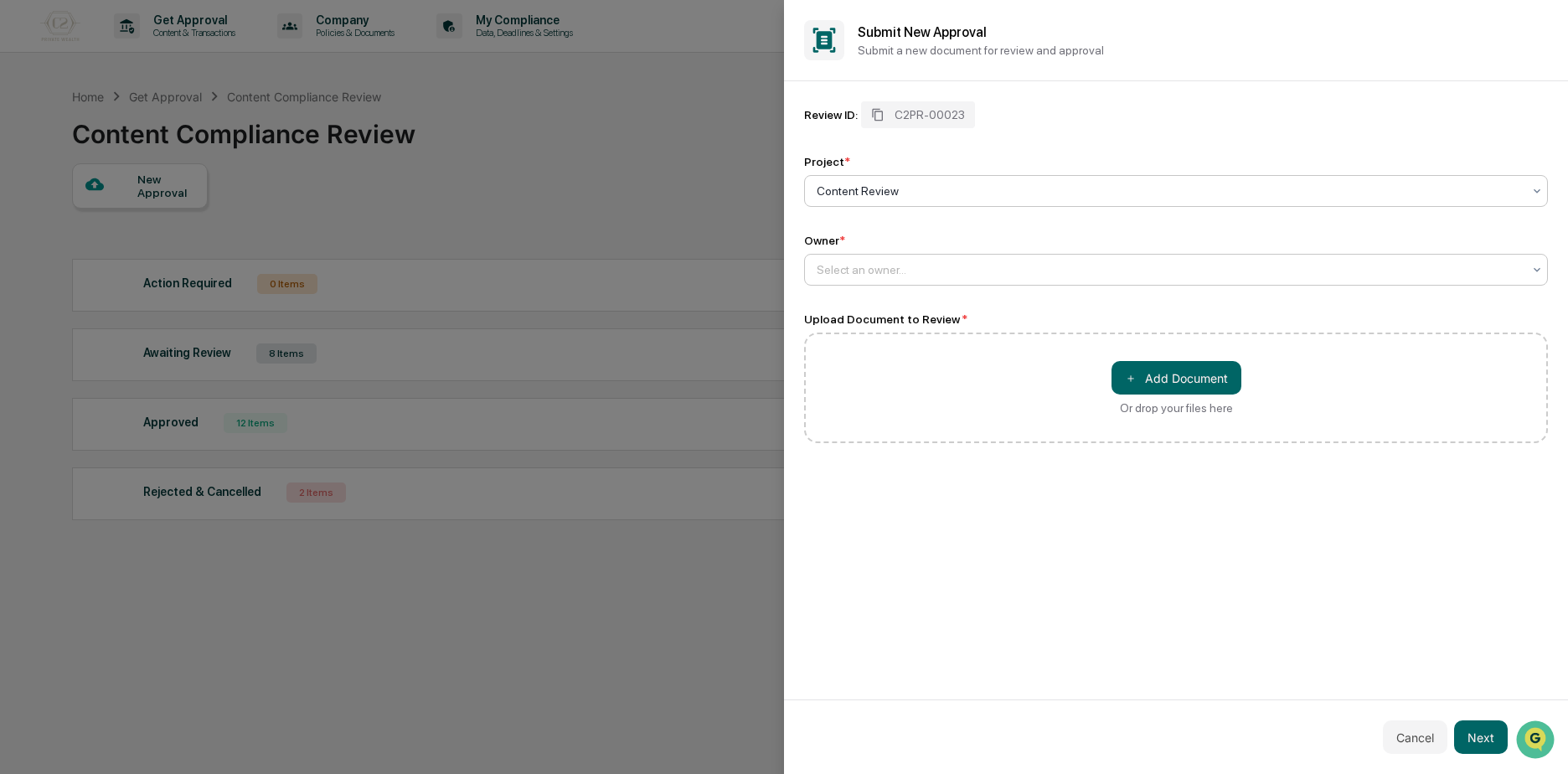
click at [892, 259] on div "Select an owner..." at bounding box center [1169, 270] width 722 height 24
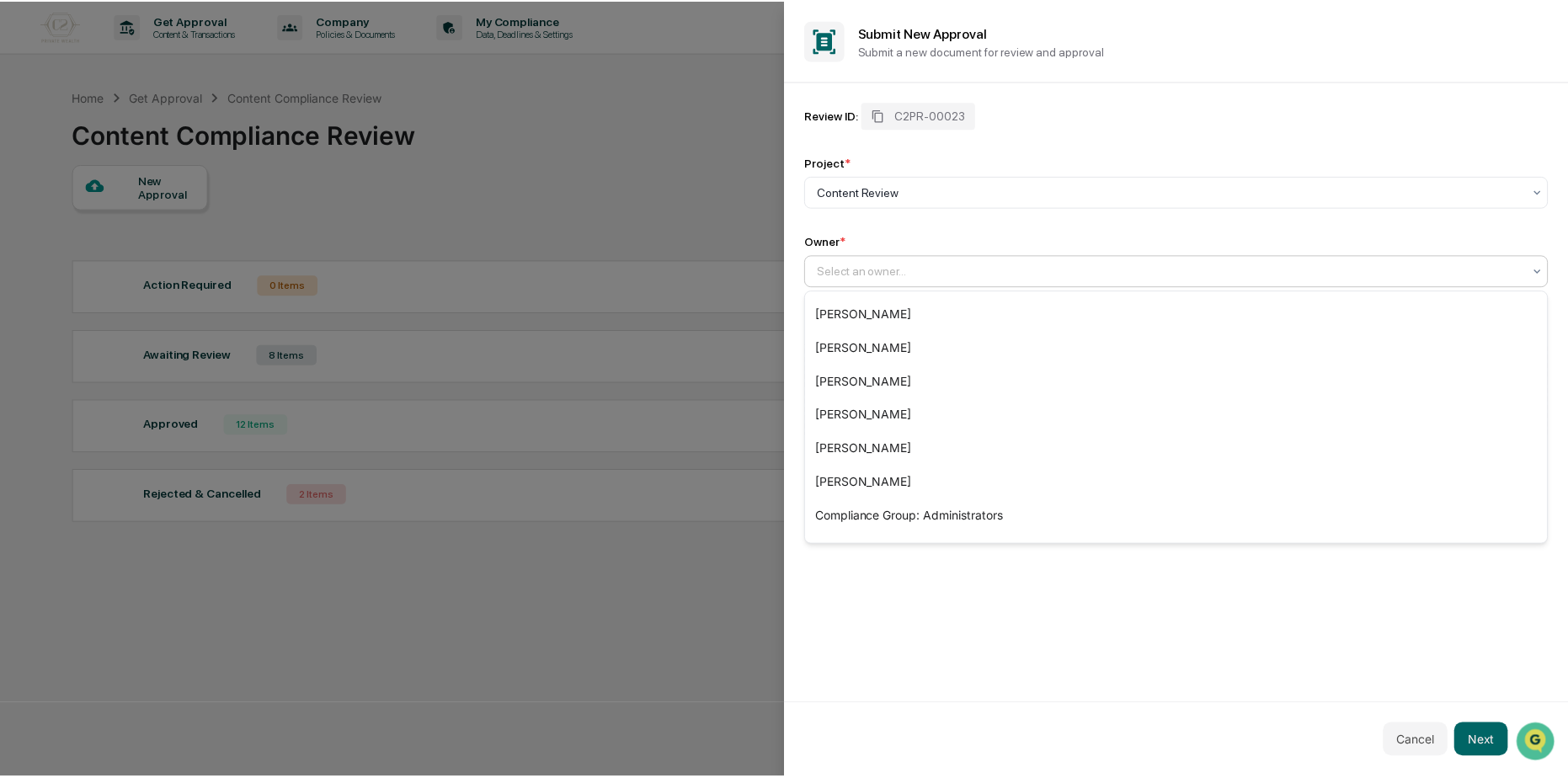
scroll to position [192, 0]
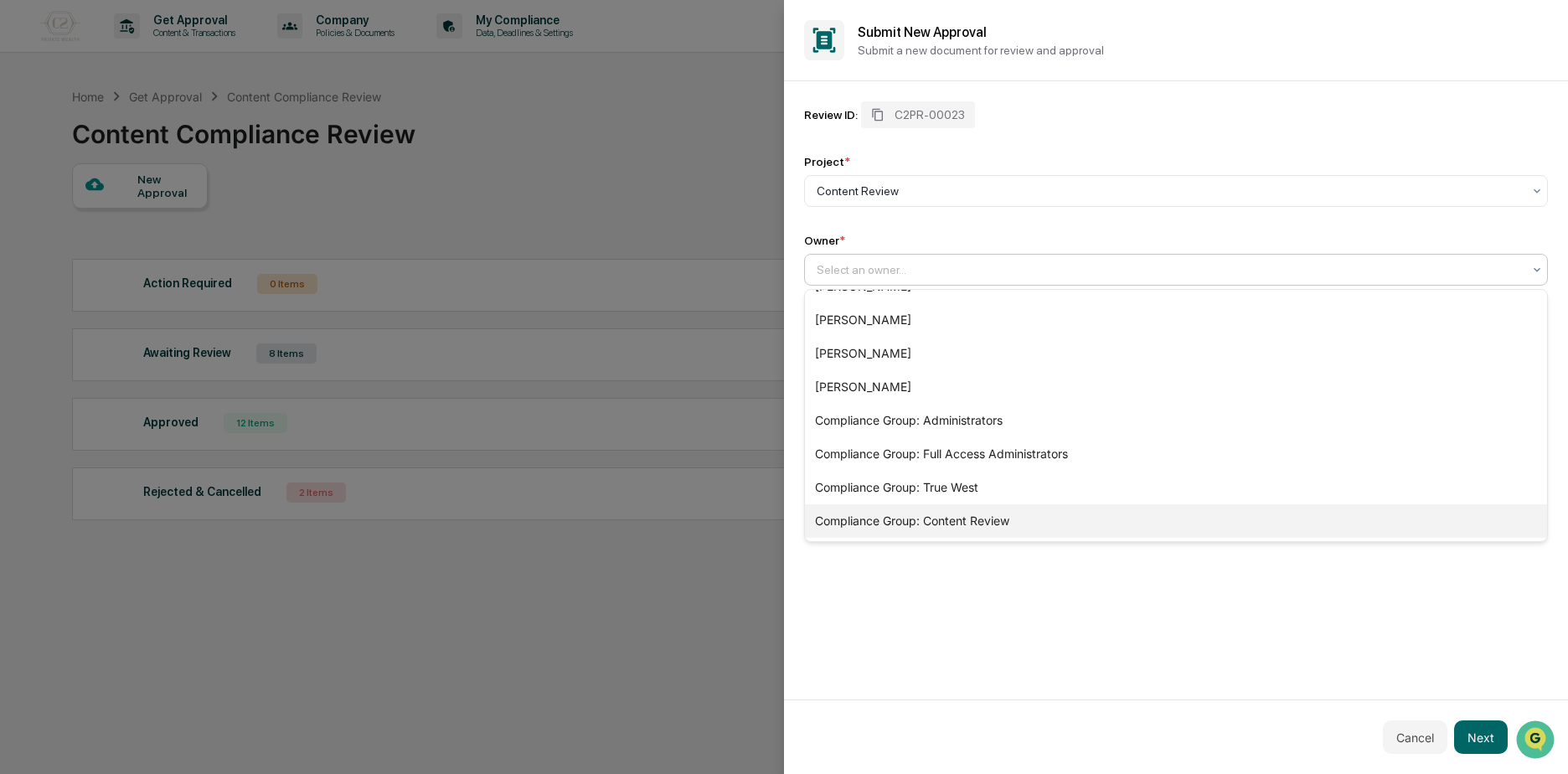
click at [1046, 523] on div "Compliance Group: Content Review" at bounding box center [1176, 521] width 742 height 34
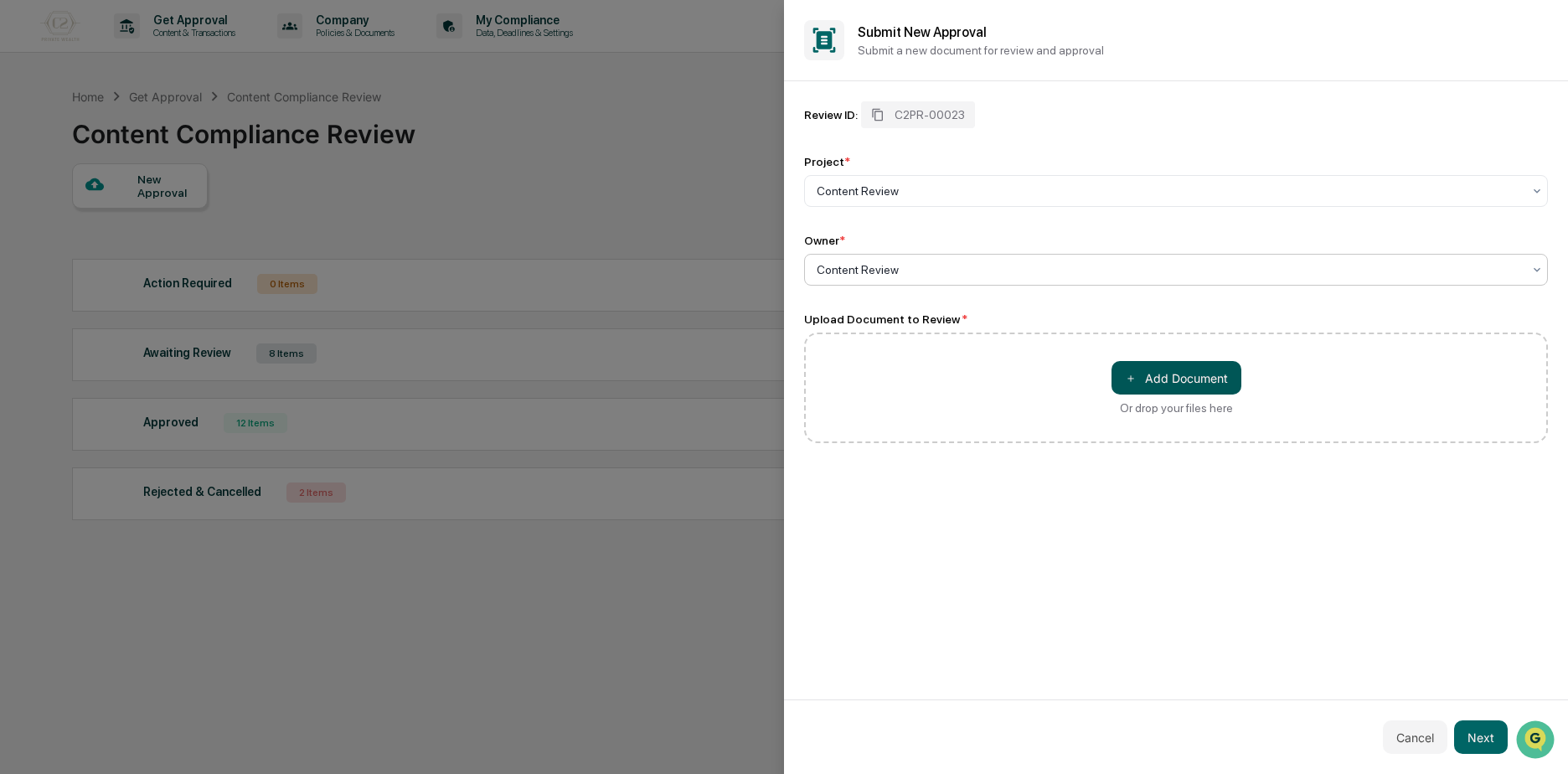
click at [1216, 373] on button "＋ Add Document" at bounding box center [1176, 378] width 130 height 34
click at [1144, 371] on button "＋ Add Document" at bounding box center [1176, 378] width 130 height 34
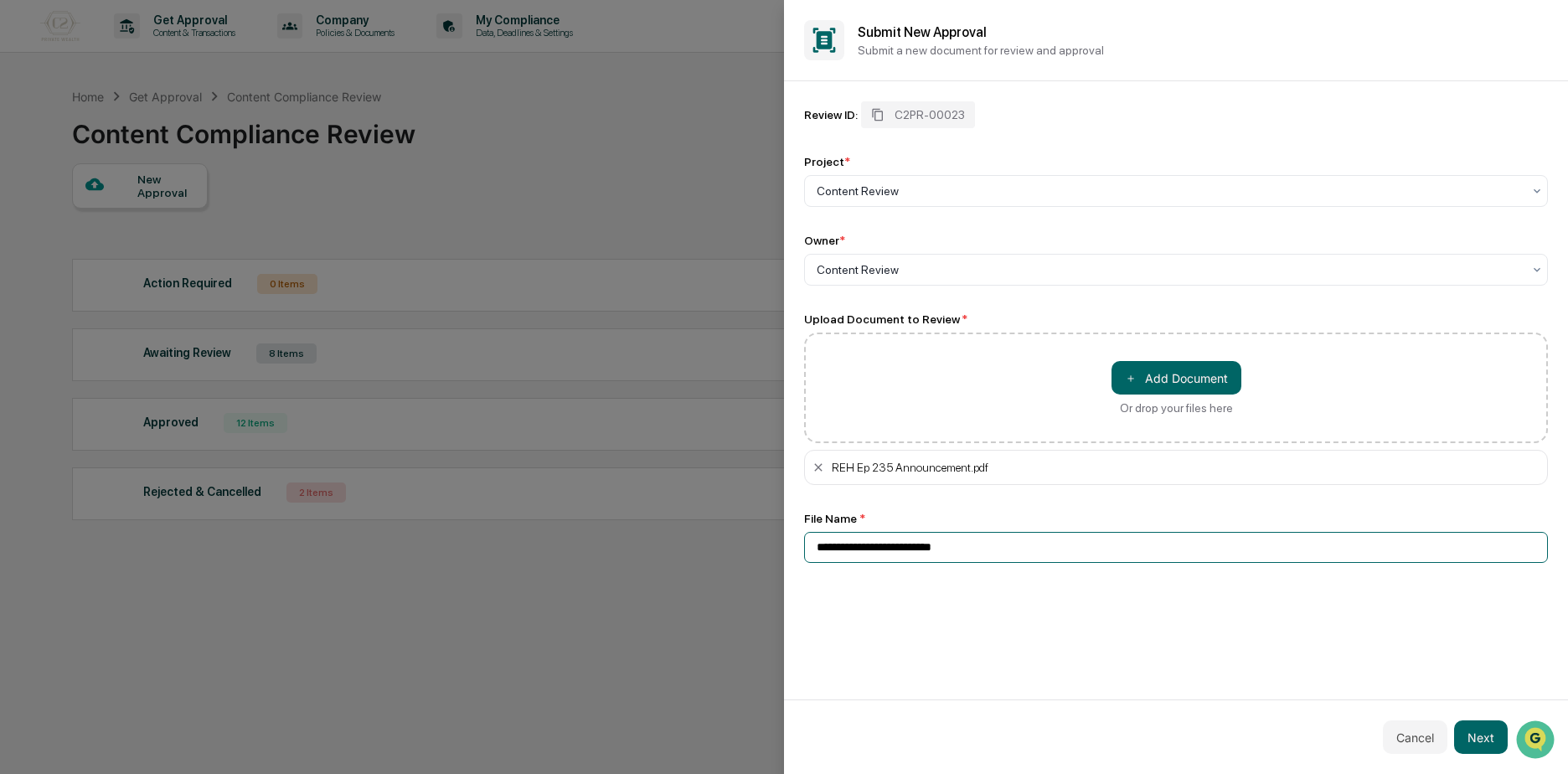
click at [817, 546] on input "**********" at bounding box center [1176, 547] width 744 height 31
drag, startPoint x: 883, startPoint y: 549, endPoint x: 843, endPoint y: 551, distance: 40.0
click at [843, 551] on input "**********" at bounding box center [1176, 547] width 744 height 31
drag, startPoint x: 954, startPoint y: 546, endPoint x: 891, endPoint y: 550, distance: 63.1
click at [891, 550] on input "**********" at bounding box center [1176, 547] width 744 height 31
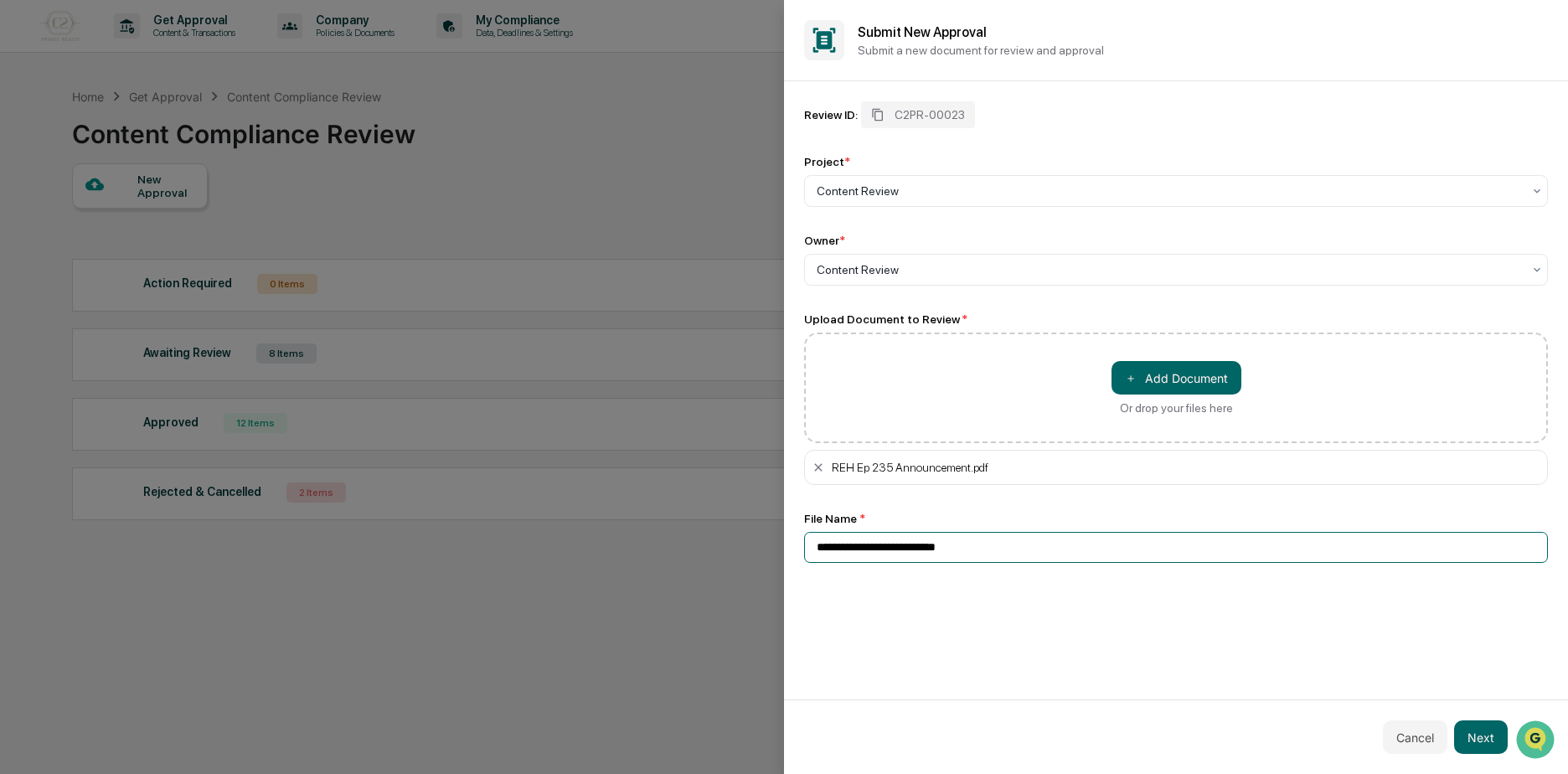
drag, startPoint x: 837, startPoint y: 548, endPoint x: 768, endPoint y: 538, distance: 69.7
click at [769, 540] on body "Get Approval Content & Transactions Company Policies & Documents My Compliance …" at bounding box center [780, 426] width 1560 height 853
click at [893, 548] on input "**********" at bounding box center [1176, 547] width 744 height 31
type input "**********"
click at [1491, 739] on button "Next" at bounding box center [1480, 737] width 54 height 34
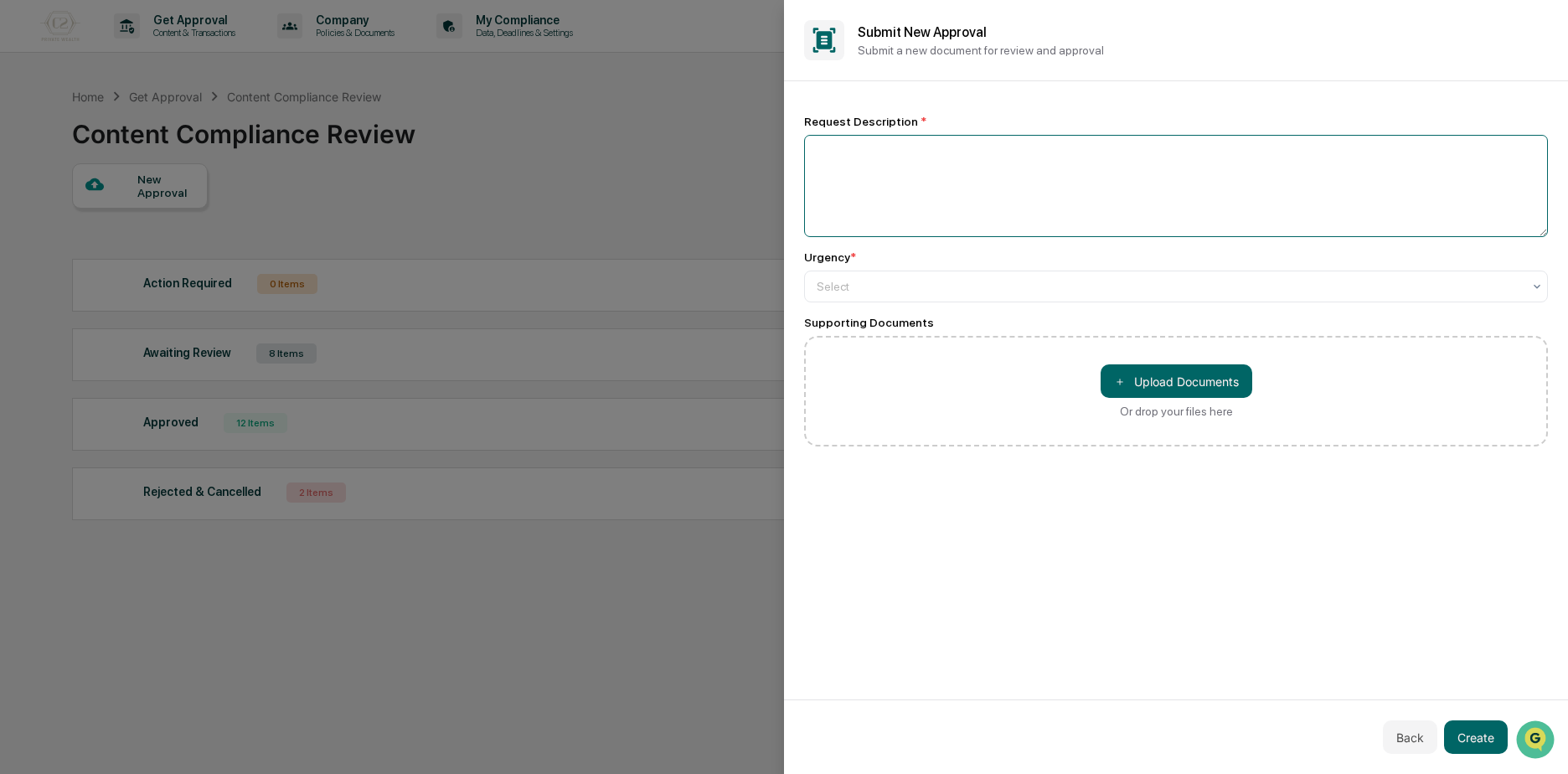
click at [914, 206] on textarea at bounding box center [1176, 185] width 744 height 102
type textarea "**********"
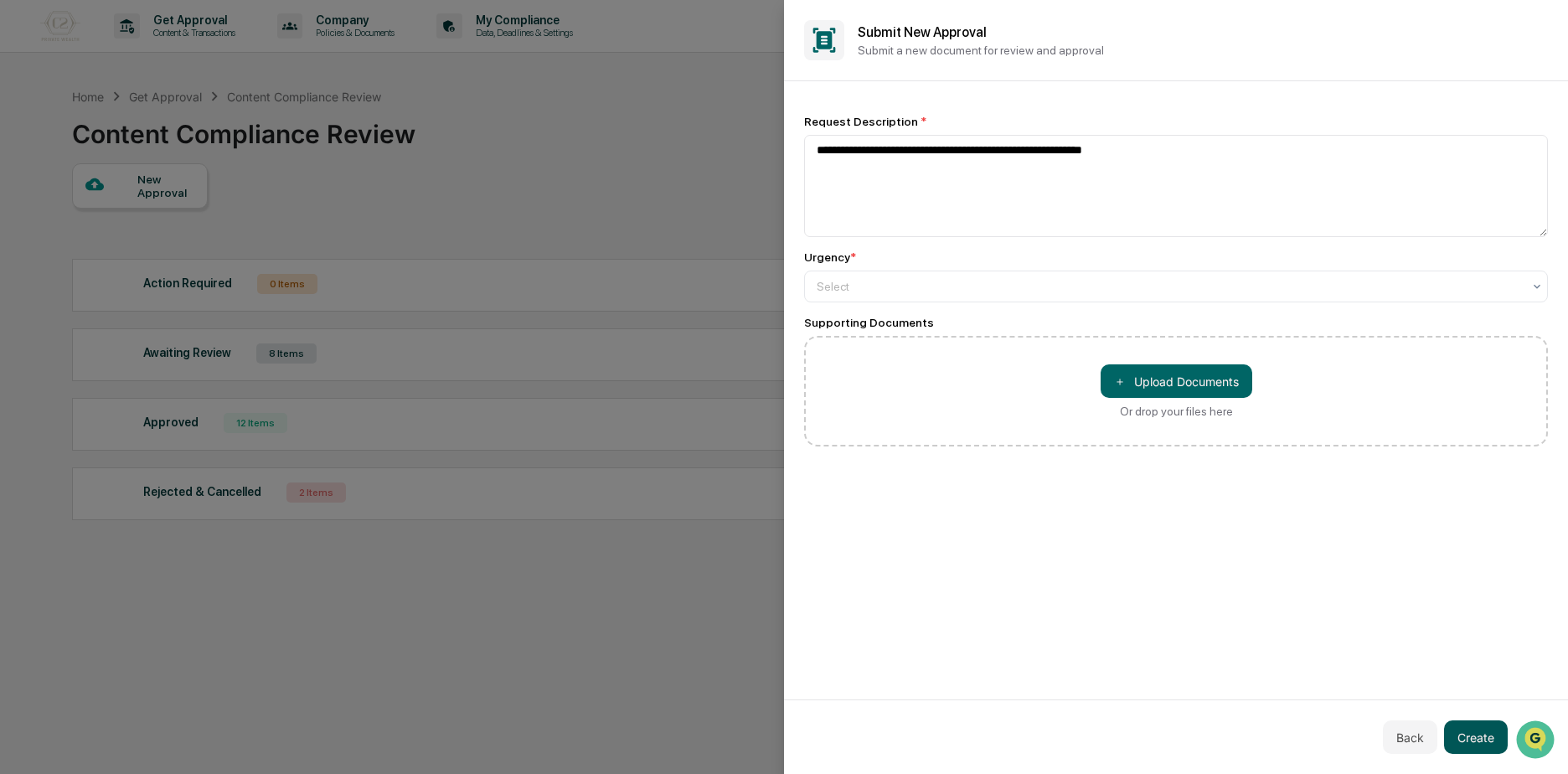
click at [1463, 735] on button "Create" at bounding box center [1475, 737] width 64 height 34
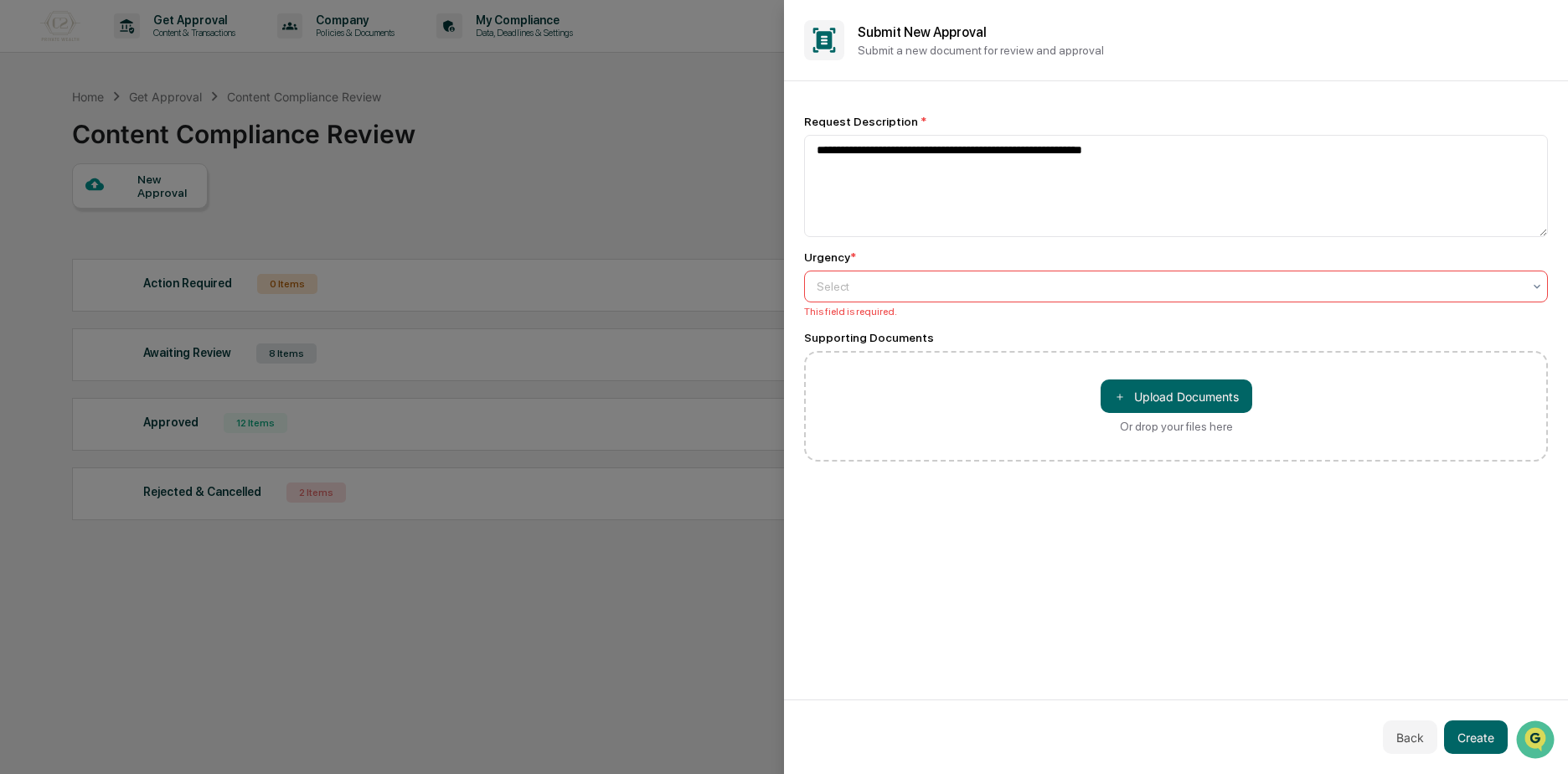
click at [938, 269] on div "Urgency * Select This field is required." at bounding box center [1176, 284] width 744 height 67
click at [932, 287] on div at bounding box center [1169, 286] width 705 height 17
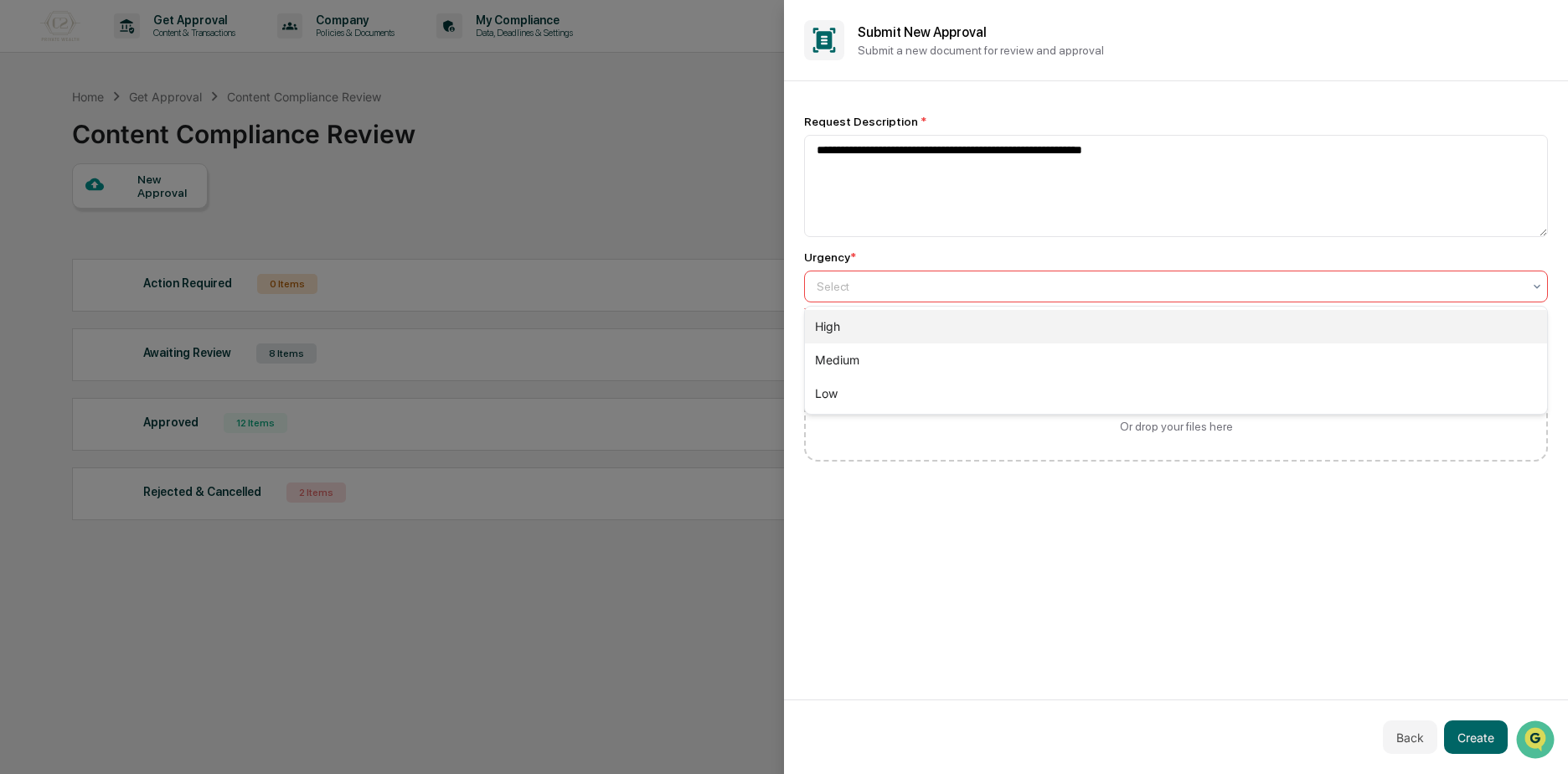
click at [880, 355] on div "Medium" at bounding box center [1176, 360] width 742 height 34
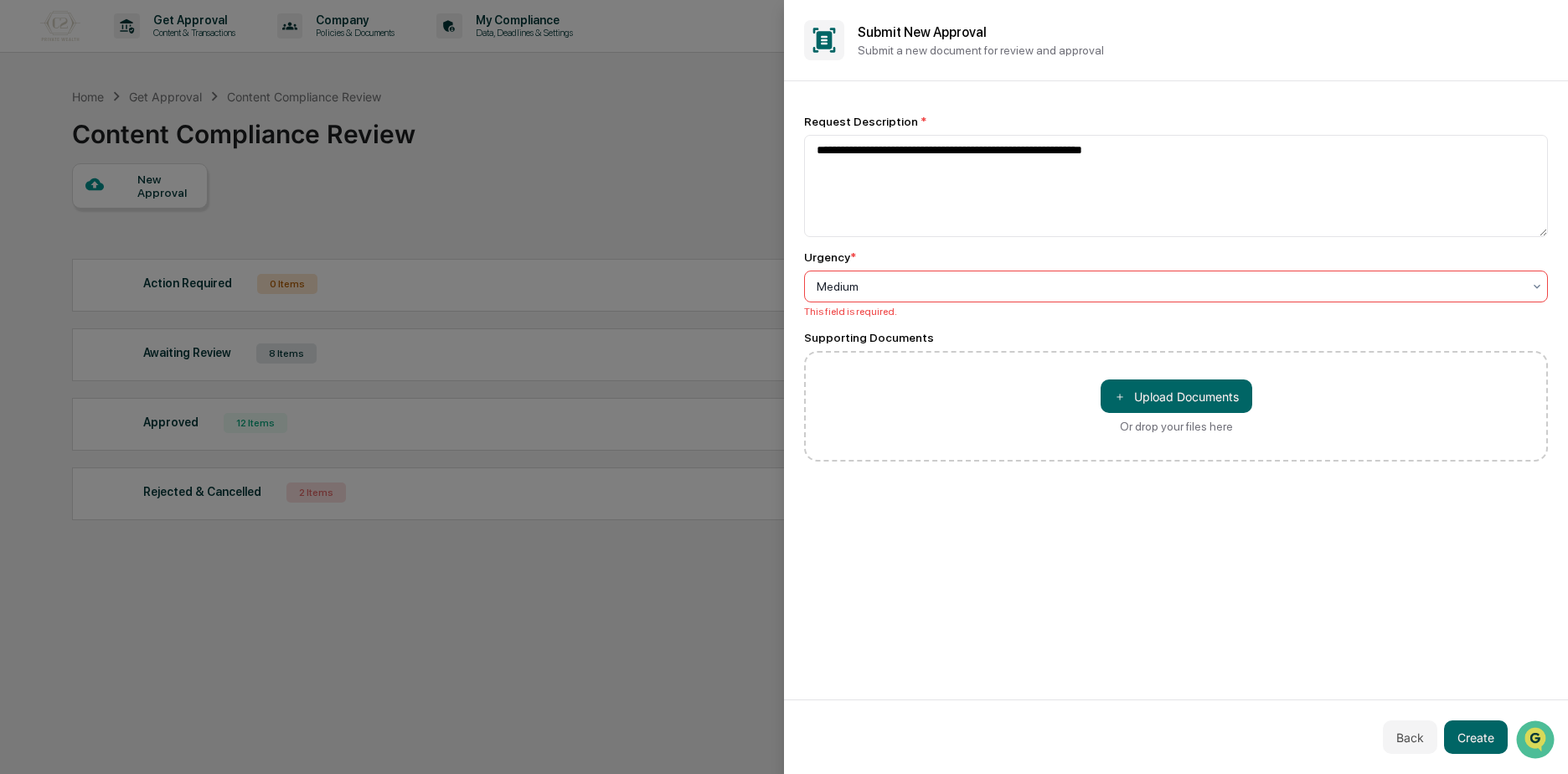
click at [882, 280] on div at bounding box center [1169, 286] width 705 height 17
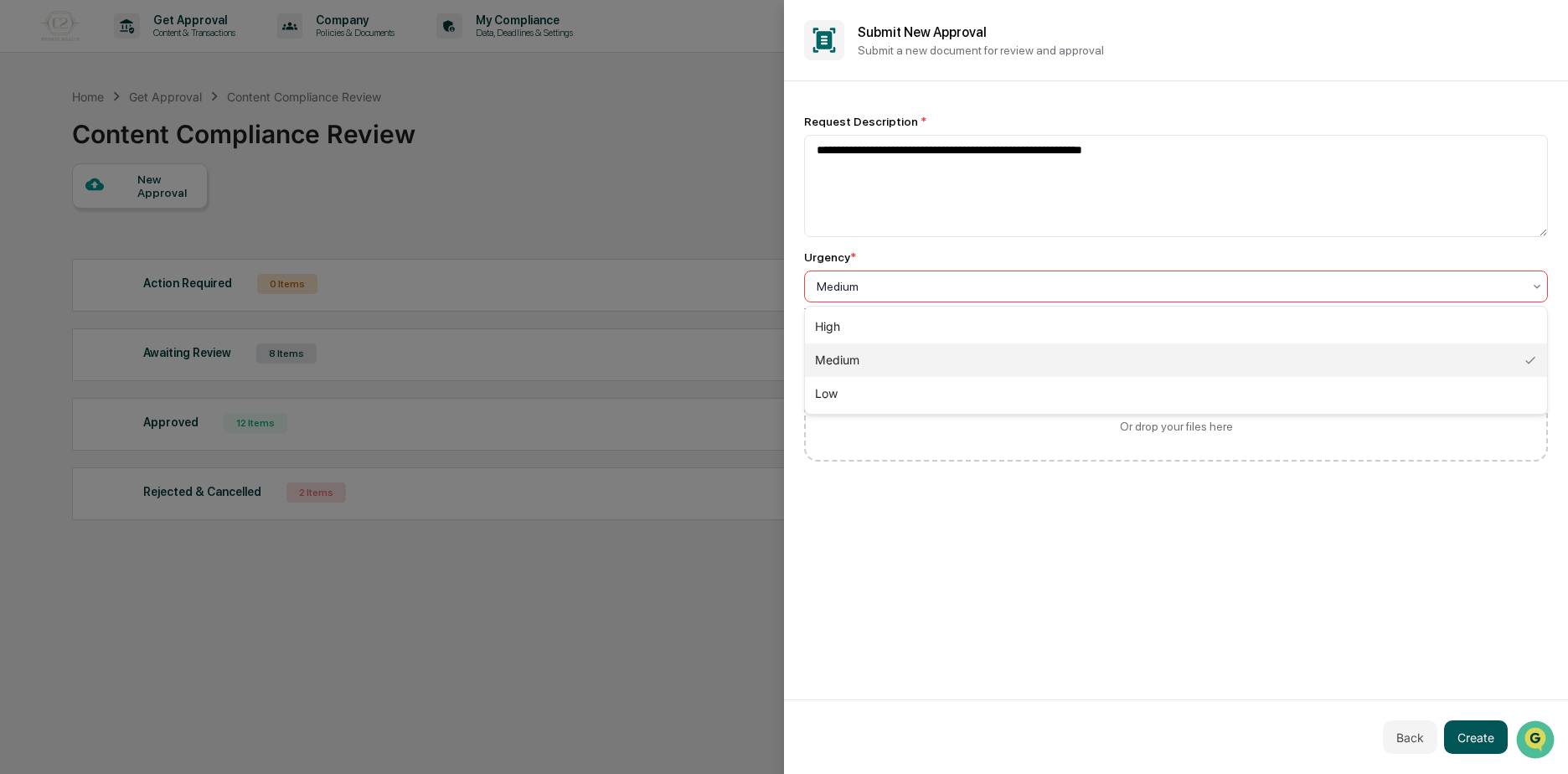
click at [1472, 741] on button "Create" at bounding box center [1475, 737] width 64 height 34
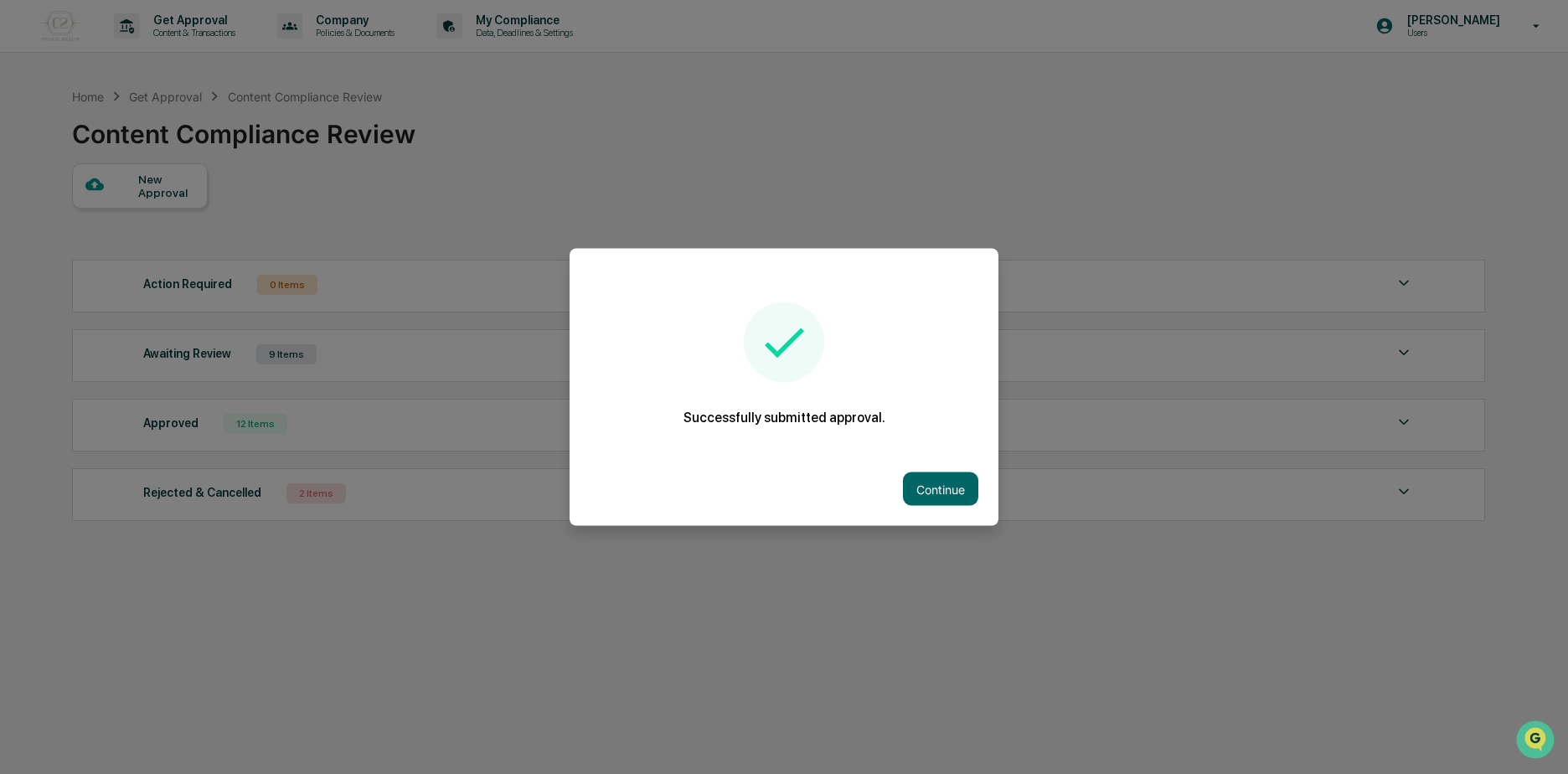
click at [972, 516] on div "Continue" at bounding box center [783, 489] width 429 height 74
click at [945, 486] on button "Continue" at bounding box center [940, 489] width 75 height 34
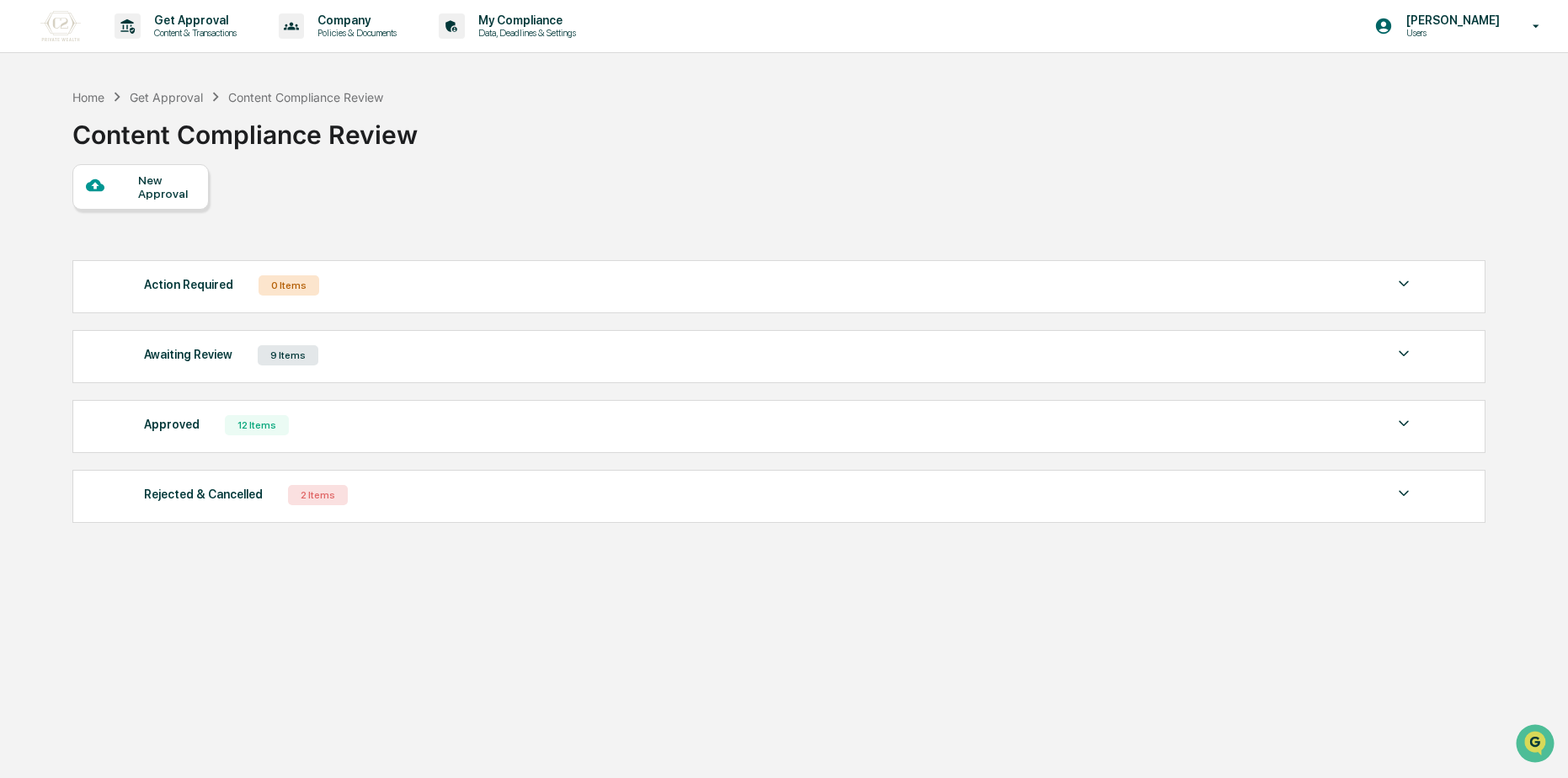
click at [420, 375] on div "Awaiting Review 9 Items File Name Review Id Created Date Requested By Complianc…" at bounding box center [779, 356] width 1413 height 53
click at [538, 356] on div "Awaiting Review 9 Items" at bounding box center [779, 356] width 1270 height 24
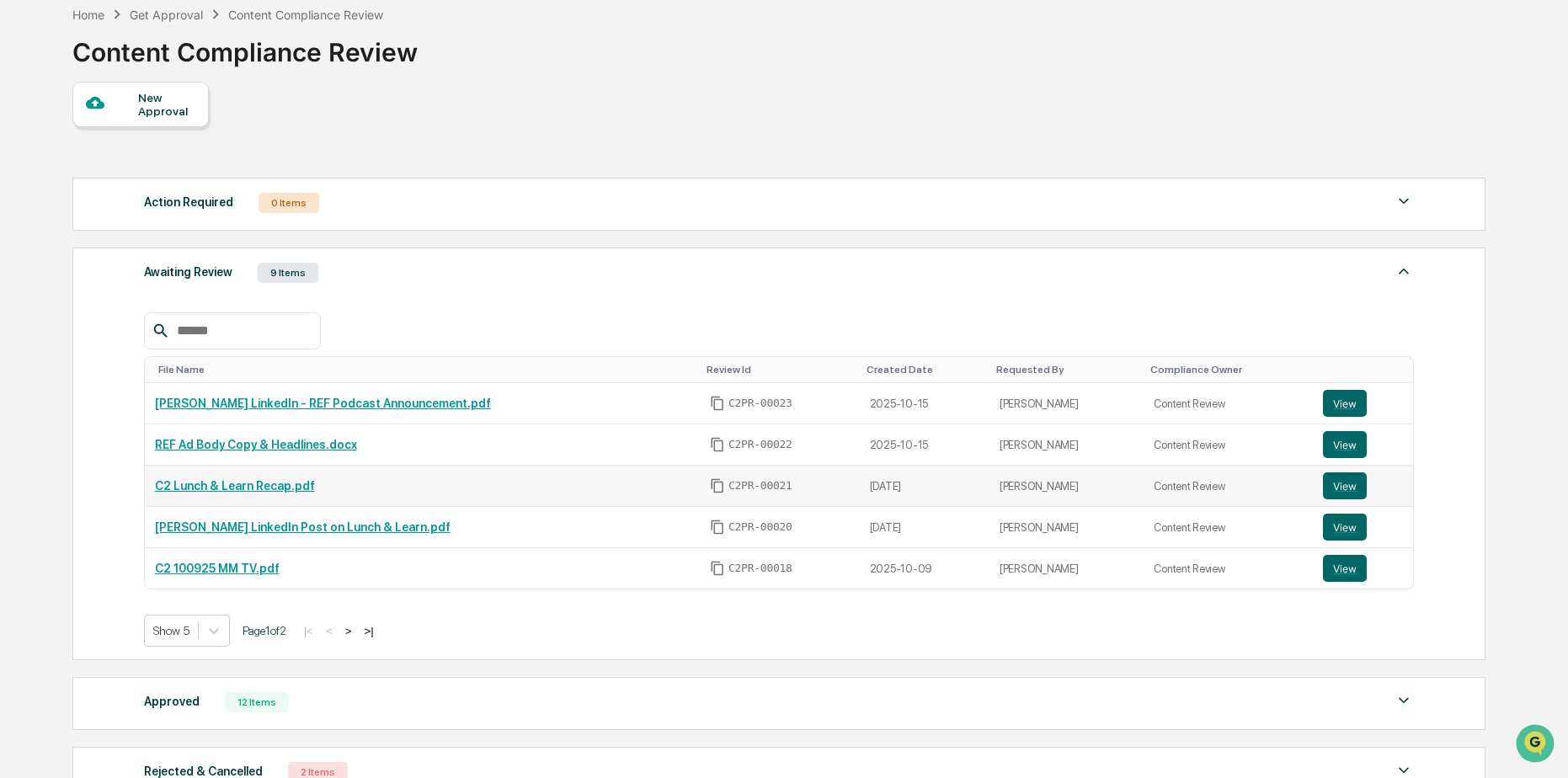
scroll to position [84, 0]
click at [1337, 405] on button "View" at bounding box center [1344, 401] width 44 height 27
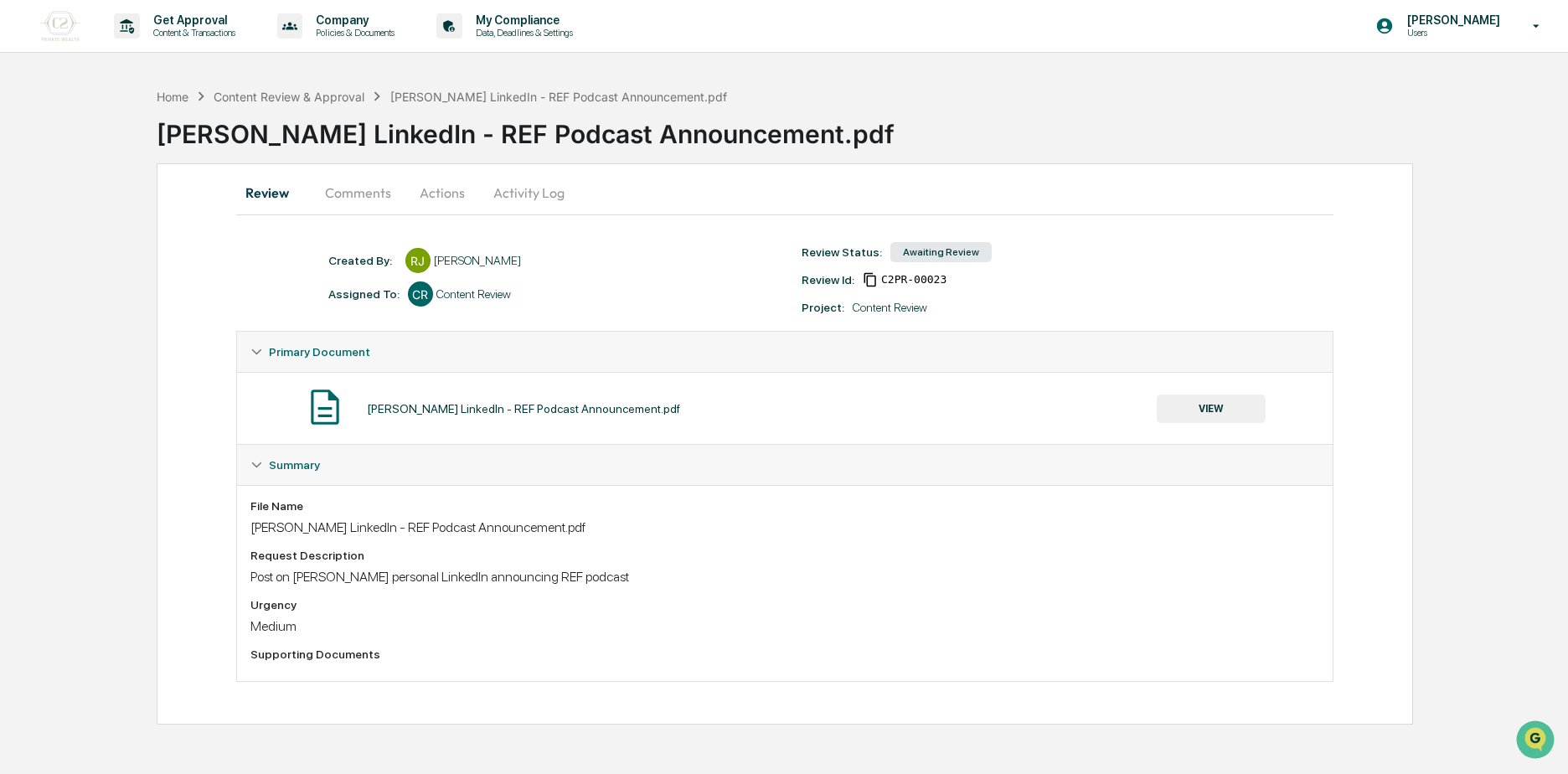
click at [388, 195] on button "Comments" at bounding box center [358, 193] width 93 height 40
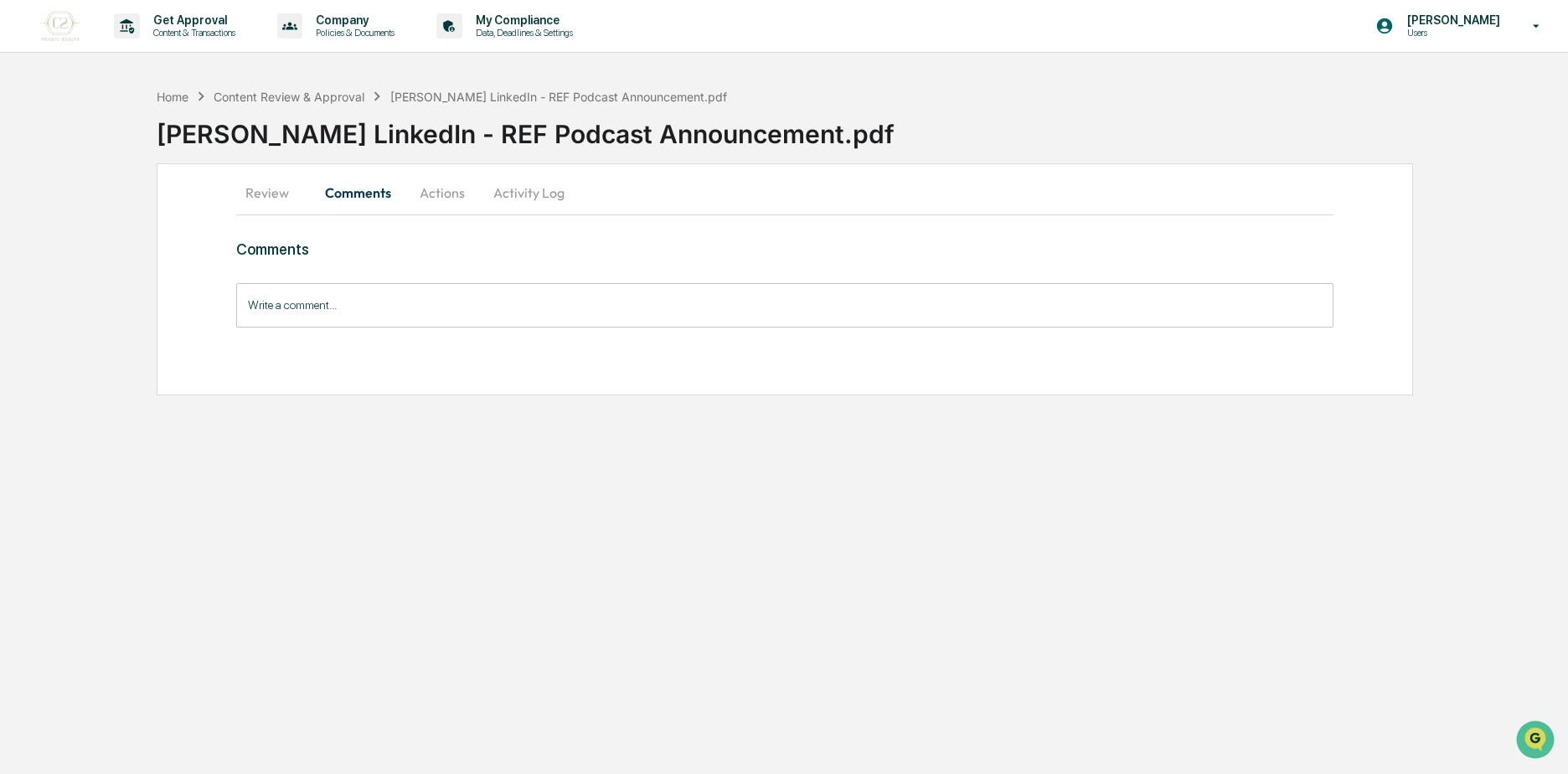
click at [448, 197] on button "Actions" at bounding box center [441, 193] width 75 height 40
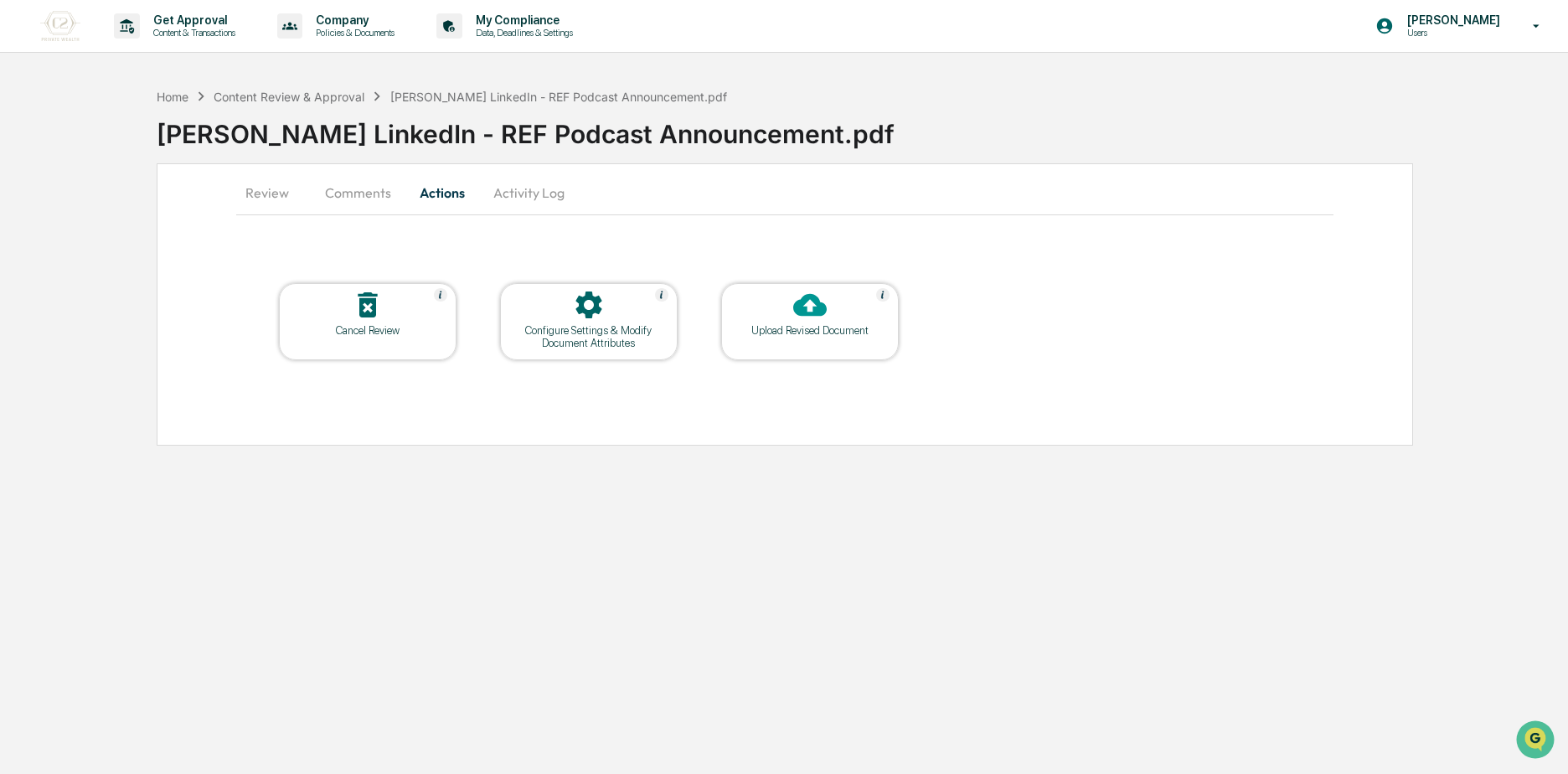
click at [587, 299] on icon at bounding box center [588, 305] width 26 height 27
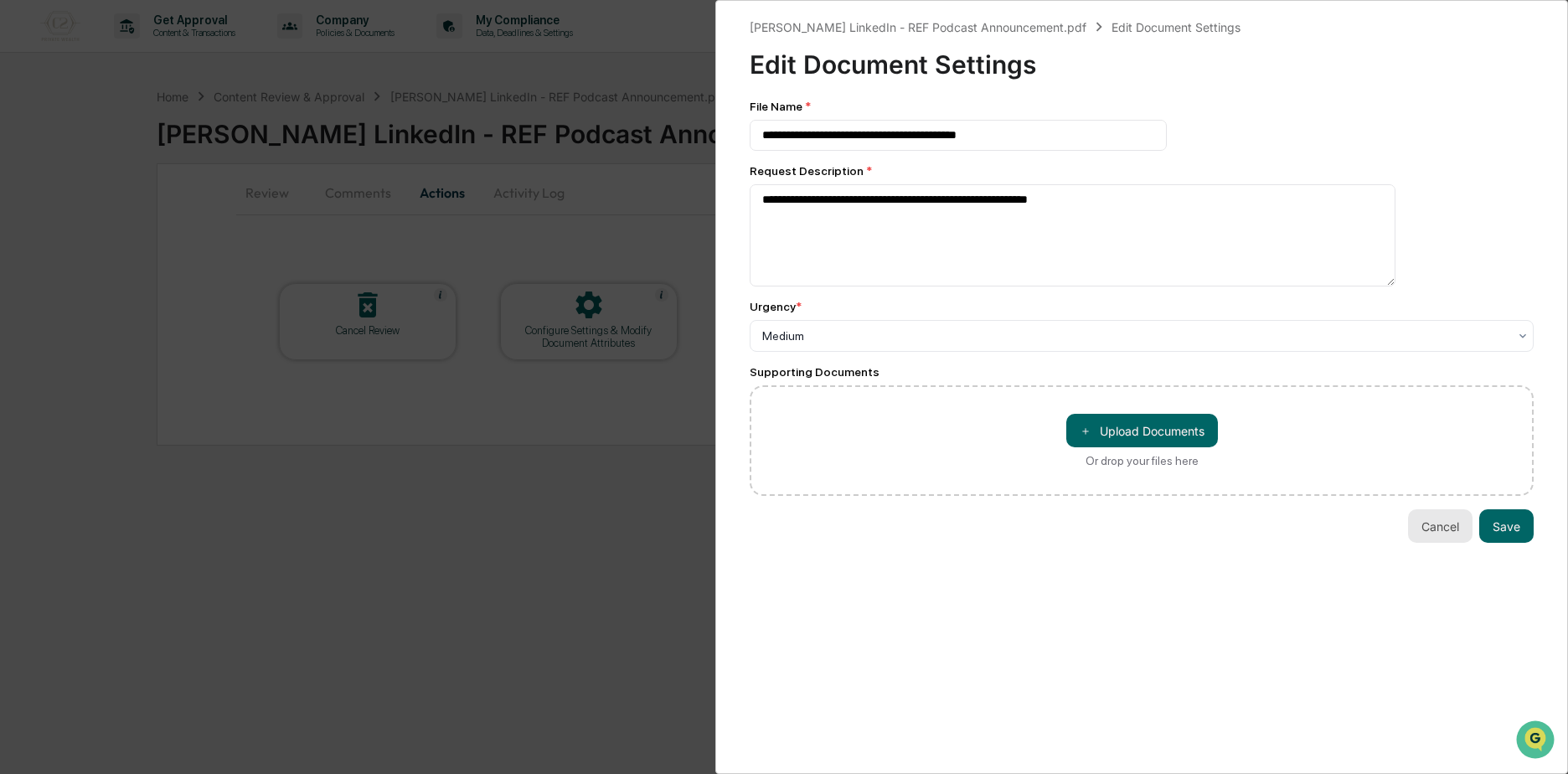
click at [1416, 522] on button "Cancel" at bounding box center [1440, 526] width 65 height 34
